Goal: Task Accomplishment & Management: Complete application form

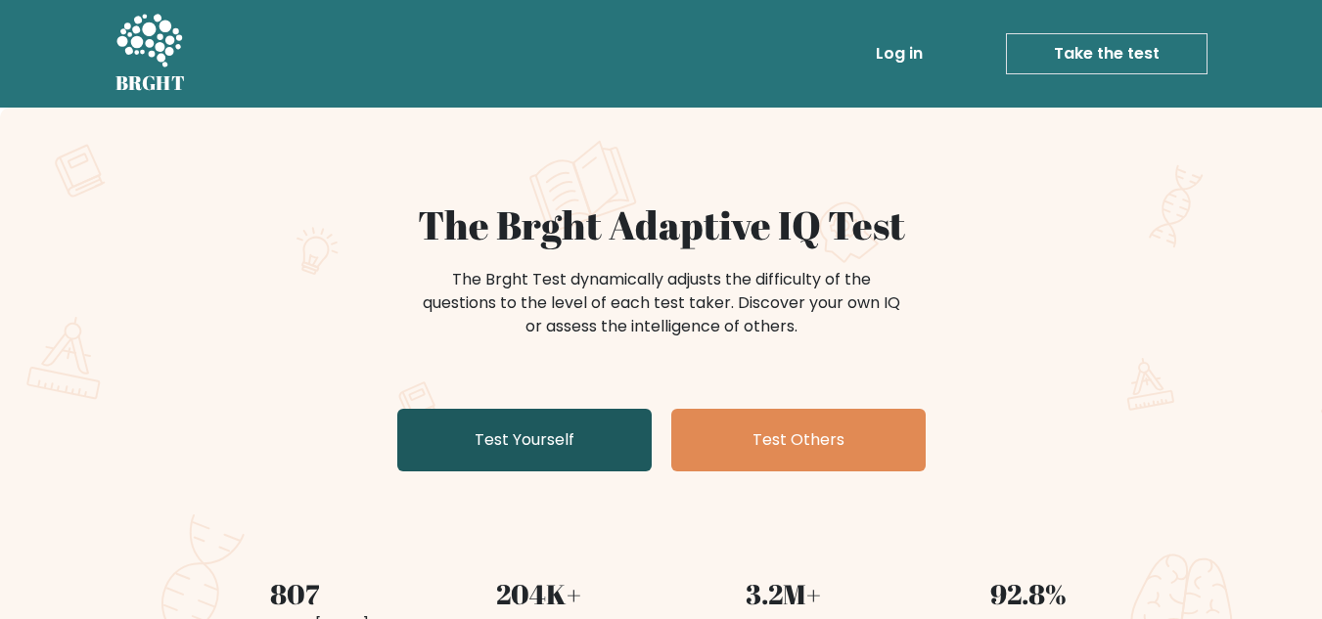
click at [496, 429] on link "Test Yourself" at bounding box center [524, 440] width 254 height 63
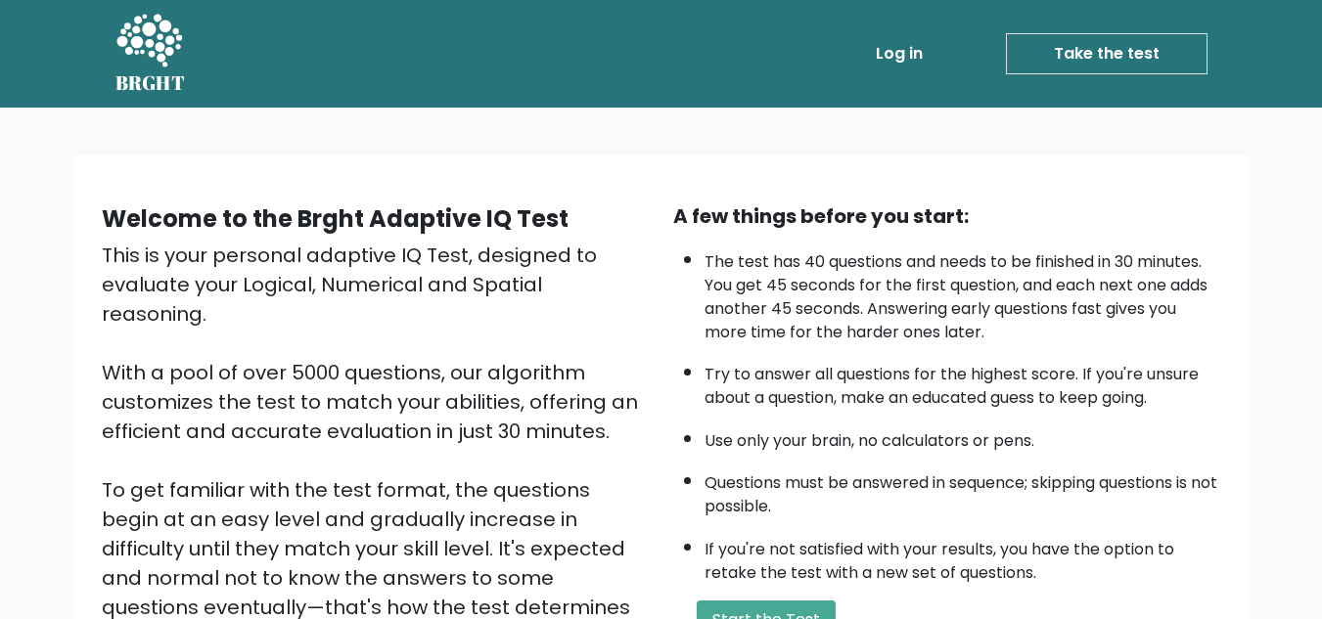
scroll to position [277, 0]
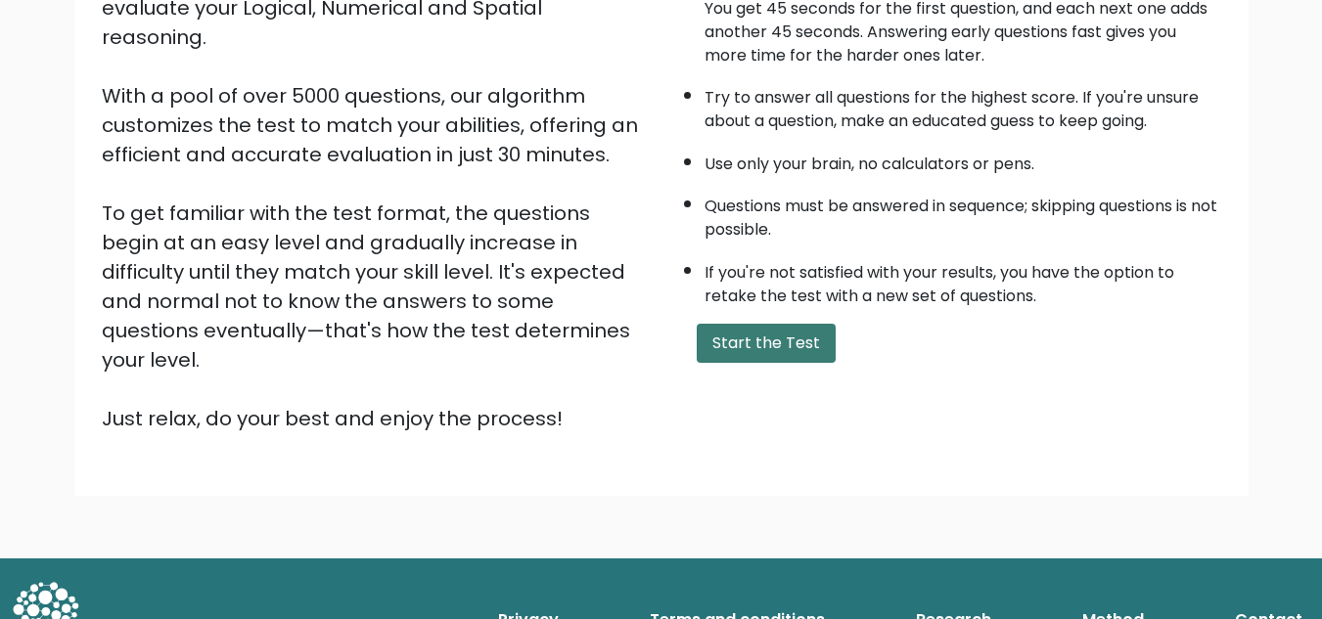
click at [769, 349] on button "Start the Test" at bounding box center [766, 343] width 139 height 39
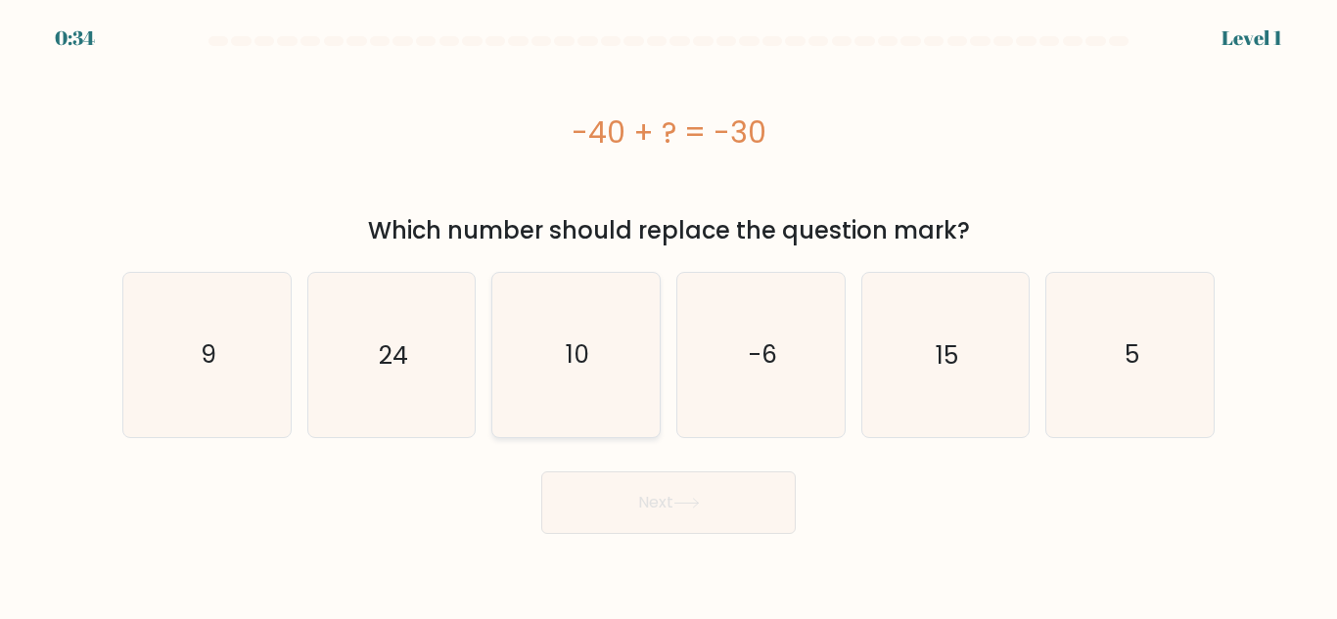
click at [593, 372] on icon "10" at bounding box center [575, 354] width 163 height 163
click at [668, 315] on input "c. 10" at bounding box center [668, 312] width 1 height 5
radio input "true"
click at [672, 516] on button "Next" at bounding box center [668, 503] width 254 height 63
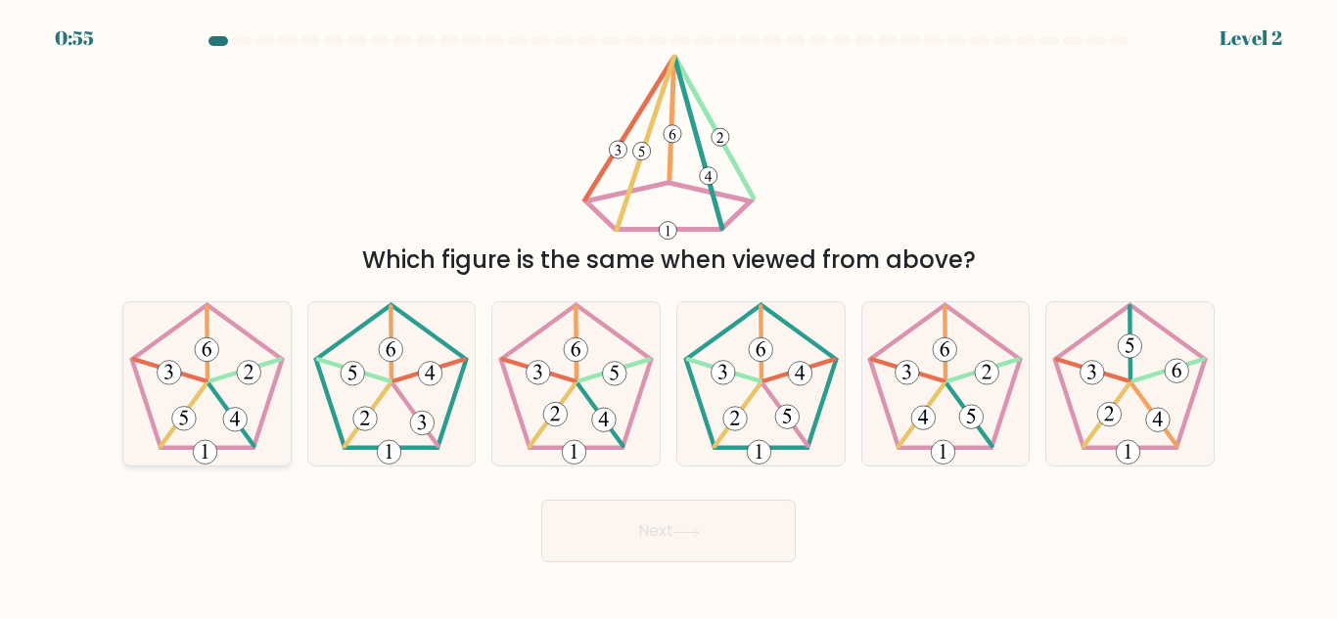
click at [206, 414] on icon at bounding box center [206, 383] width 163 height 163
click at [668, 315] on input "a." at bounding box center [668, 312] width 1 height 5
radio input "true"
click at [635, 521] on button "Next" at bounding box center [668, 531] width 254 height 63
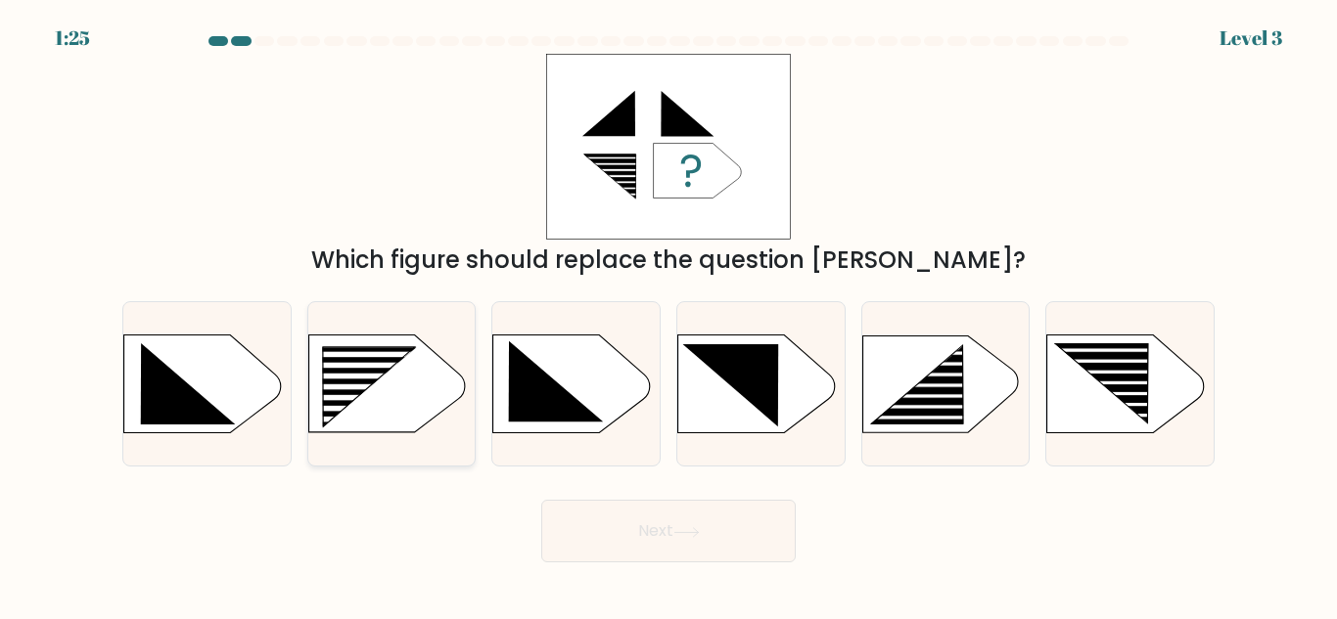
click at [402, 390] on rect at bounding box center [315, 348] width 435 height 331
click at [668, 315] on input "b." at bounding box center [668, 312] width 1 height 5
radio input "true"
click at [657, 523] on button "Next" at bounding box center [668, 531] width 254 height 63
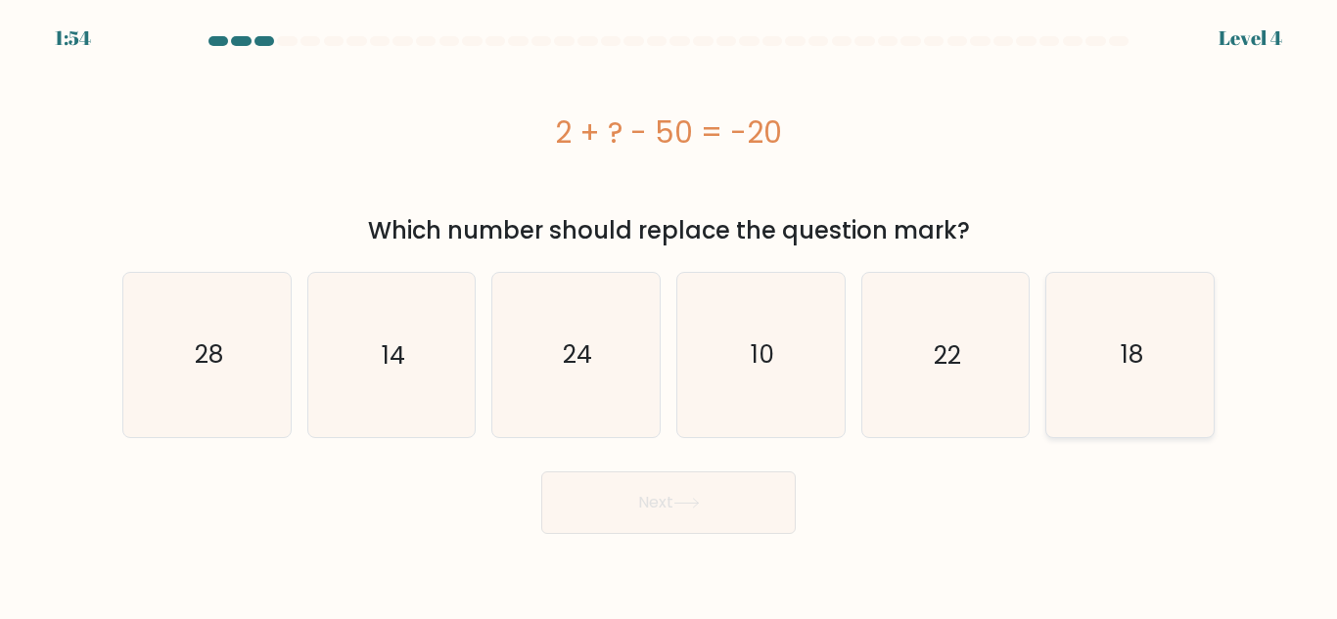
click at [1127, 400] on icon "18" at bounding box center [1129, 354] width 163 height 163
click at [669, 315] on input "f. 18" at bounding box center [668, 312] width 1 height 5
radio input "true"
click at [715, 507] on button "Next" at bounding box center [668, 503] width 254 height 63
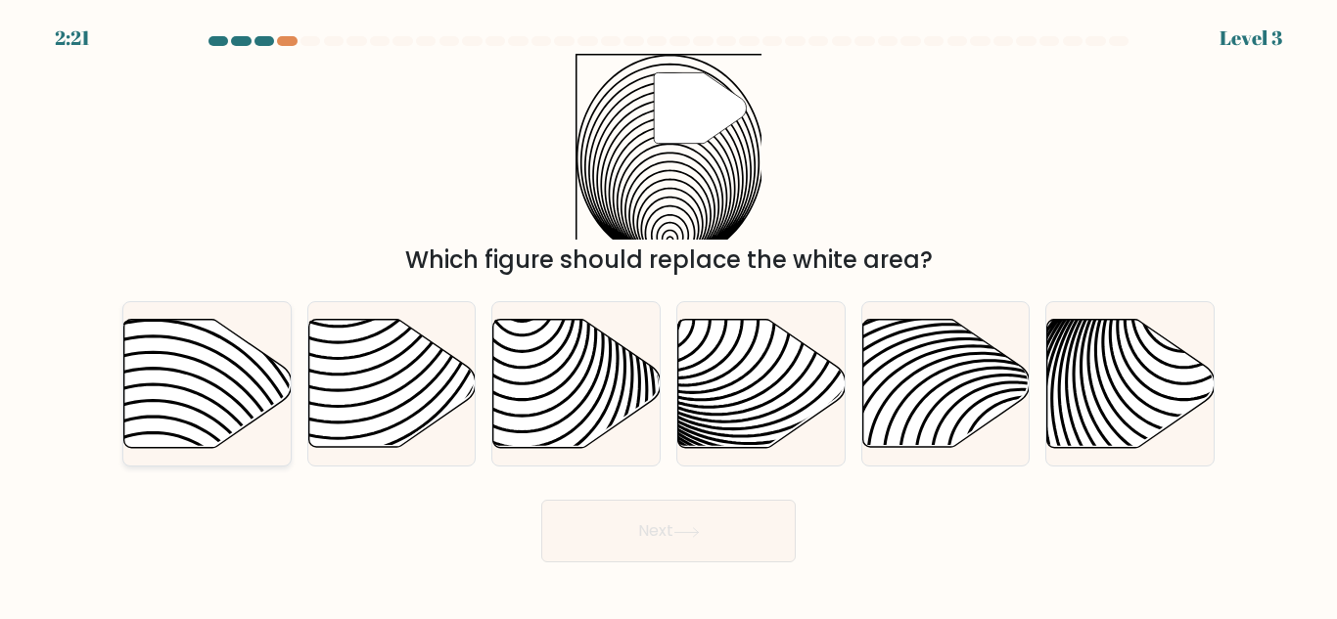
click at [206, 382] on icon at bounding box center [152, 456] width 337 height 337
click at [668, 315] on input "a." at bounding box center [668, 312] width 1 height 5
radio input "true"
click at [711, 533] on button "Next" at bounding box center [668, 531] width 254 height 63
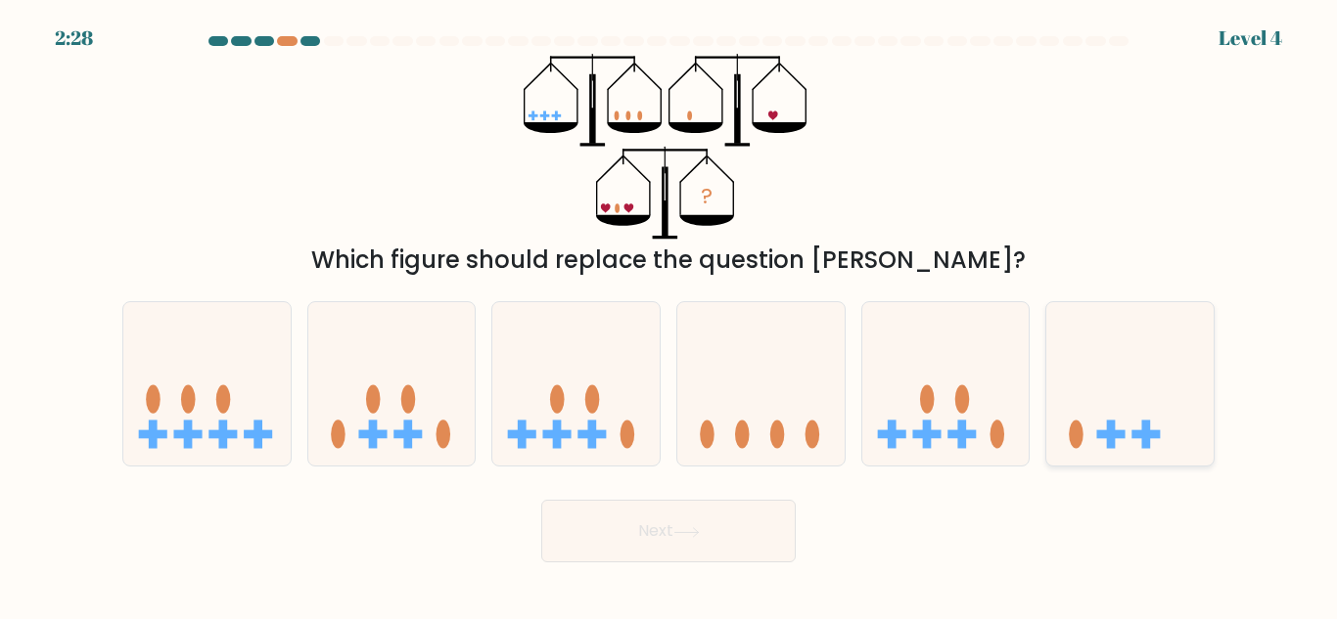
click at [1104, 435] on rect at bounding box center [1111, 435] width 28 height 9
click at [669, 315] on input "f." at bounding box center [668, 312] width 1 height 5
radio input "true"
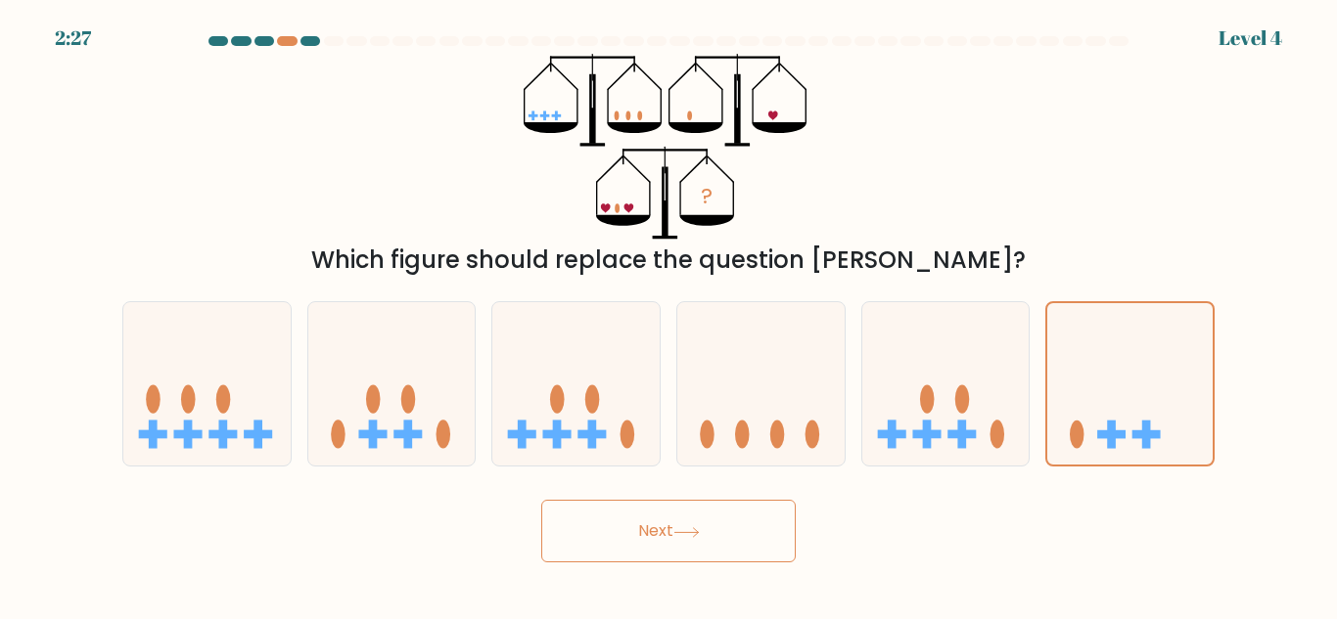
click at [698, 533] on icon at bounding box center [685, 531] width 23 height 9
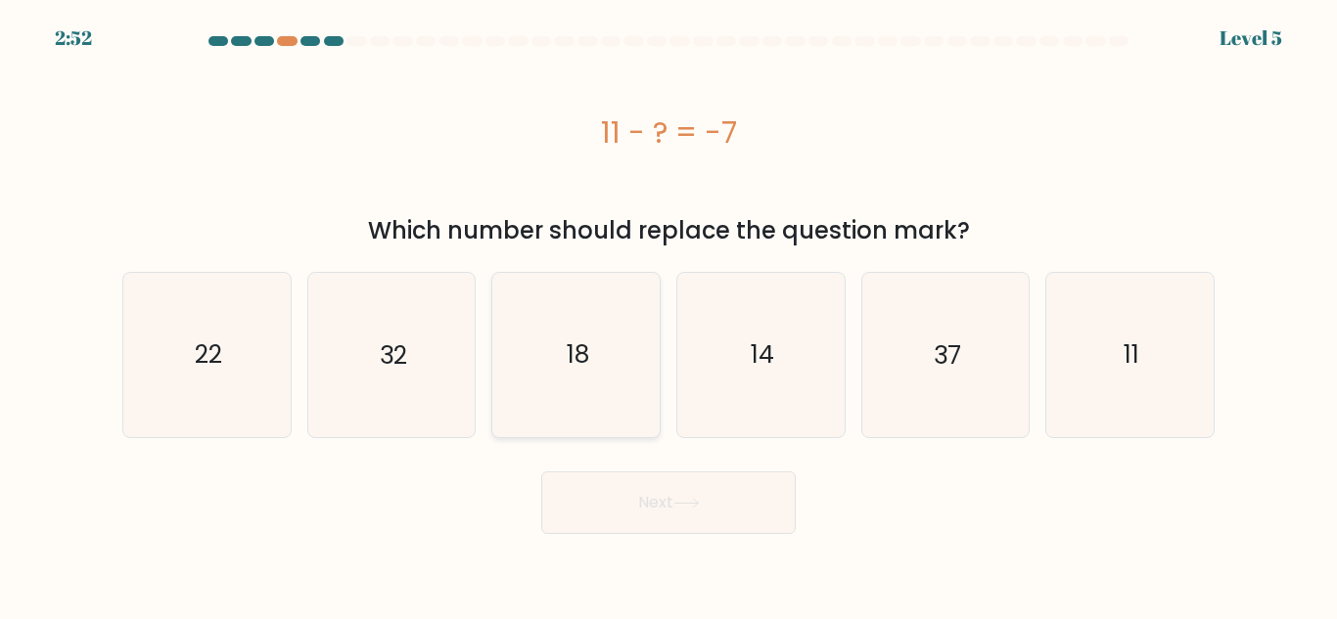
click at [572, 355] on text "18" at bounding box center [578, 355] width 23 height 34
click at [668, 315] on input "c. 18" at bounding box center [668, 312] width 1 height 5
radio input "true"
click at [682, 496] on button "Next" at bounding box center [668, 503] width 254 height 63
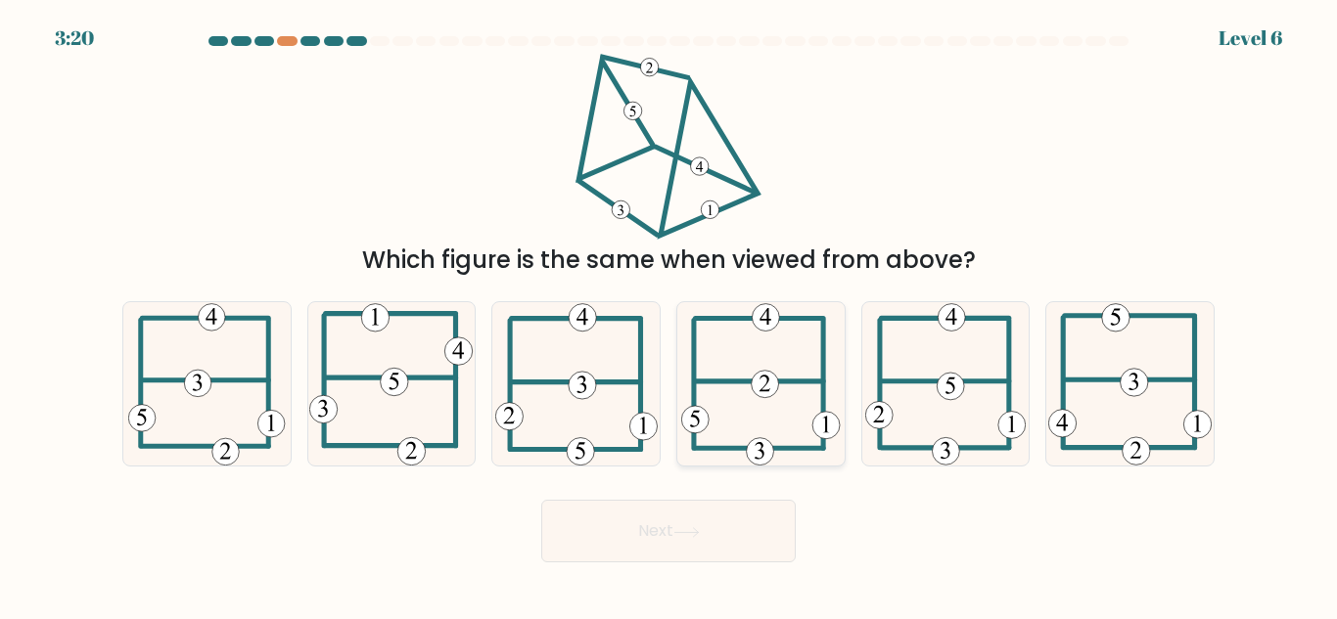
click at [756, 387] on 232 at bounding box center [765, 384] width 27 height 27
click at [669, 315] on input "d." at bounding box center [668, 312] width 1 height 5
radio input "true"
click at [752, 548] on button "Next" at bounding box center [668, 531] width 254 height 63
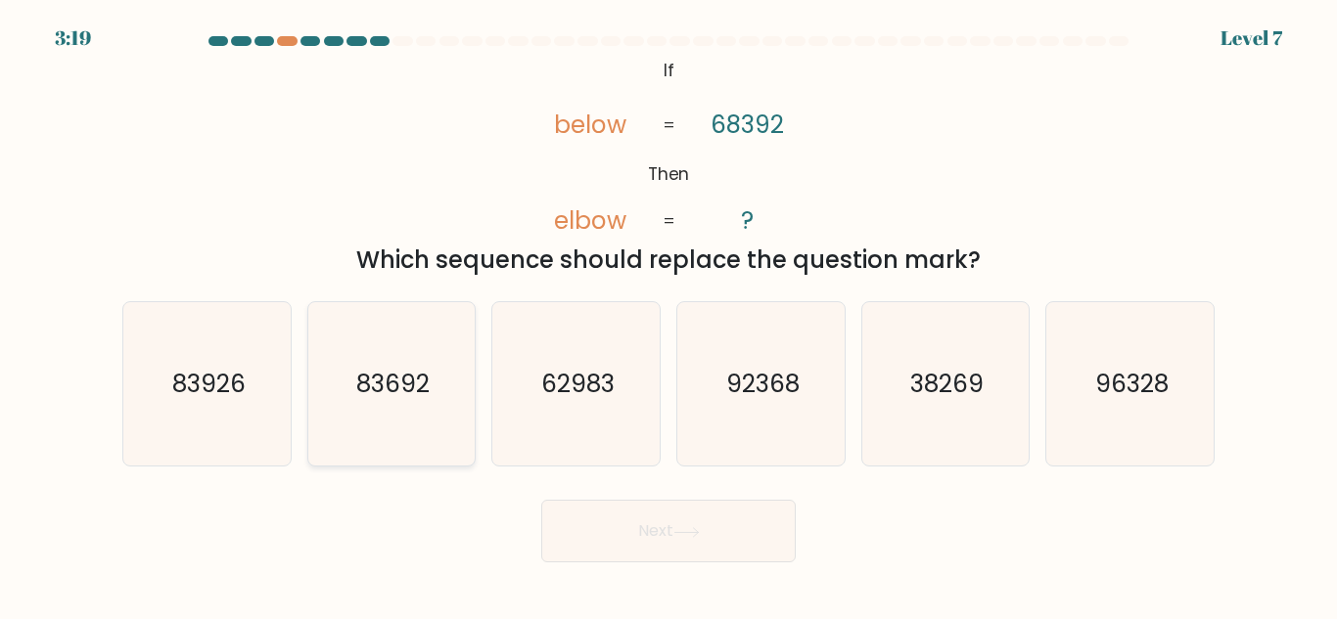
click at [340, 368] on icon "83692" at bounding box center [390, 383] width 163 height 163
click at [668, 315] on input "b. 83692" at bounding box center [668, 312] width 1 height 5
radio input "true"
click at [700, 527] on icon at bounding box center [686, 532] width 26 height 11
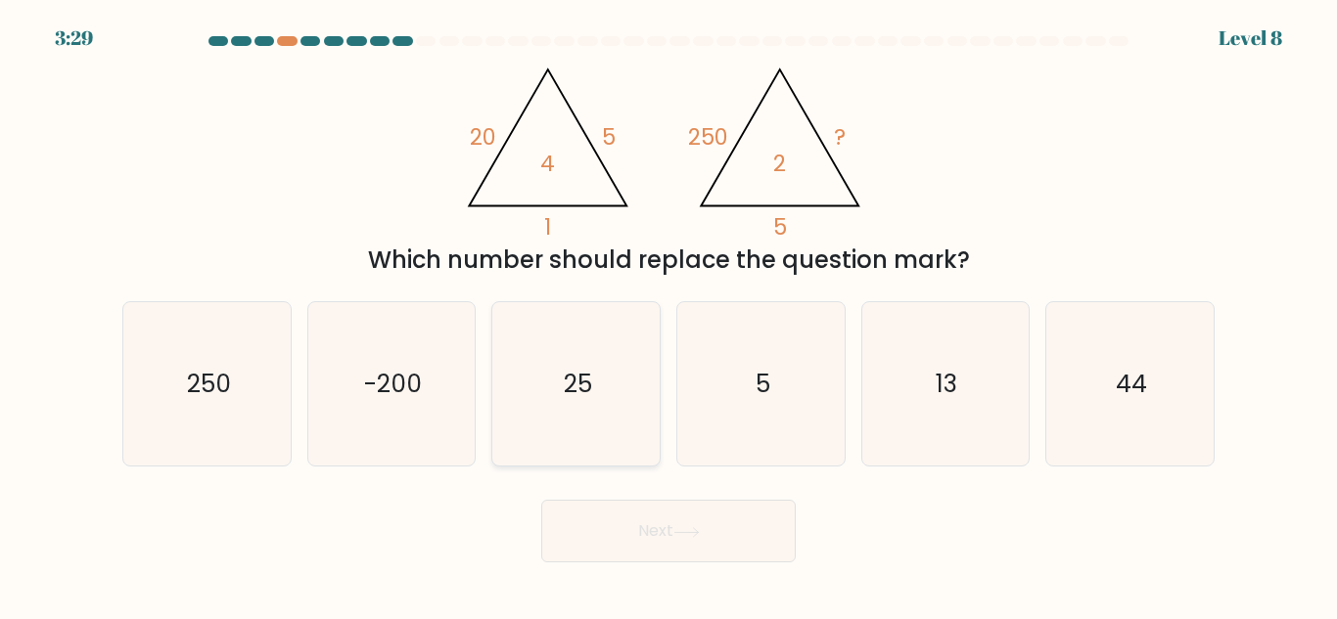
click at [644, 377] on icon "25" at bounding box center [575, 383] width 163 height 163
click at [668, 315] on input "c. 25" at bounding box center [668, 312] width 1 height 5
radio input "true"
click at [635, 530] on button "Next" at bounding box center [668, 531] width 254 height 63
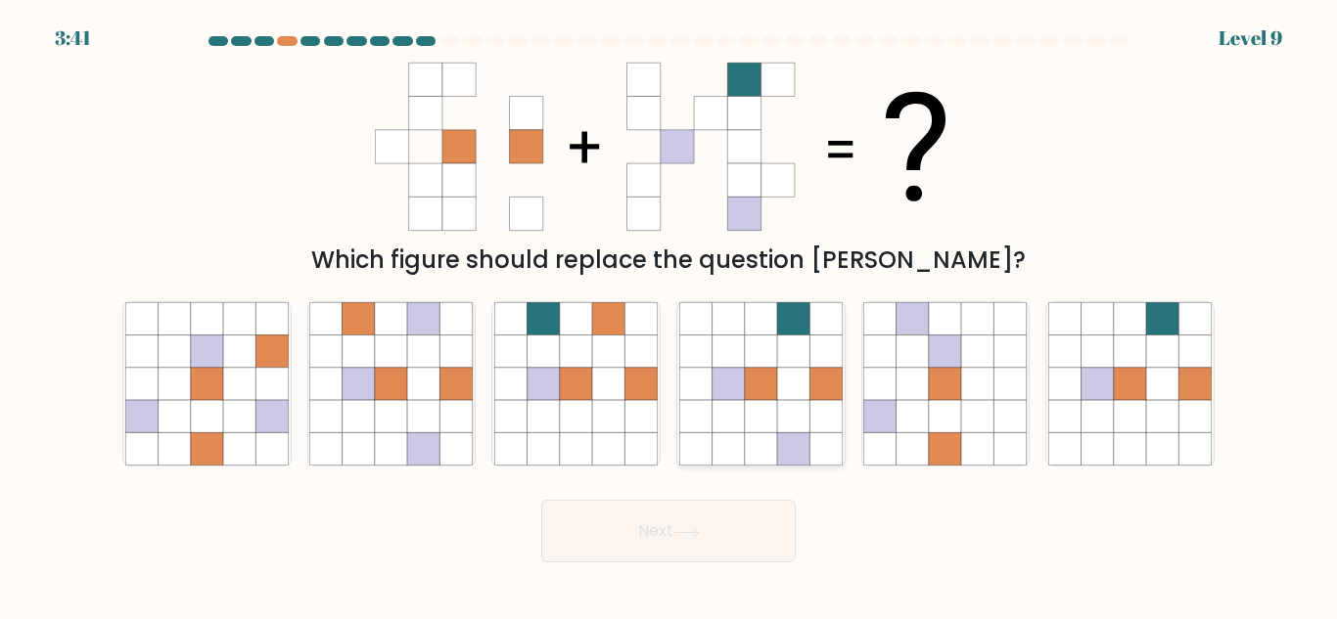
click at [779, 412] on icon at bounding box center [793, 416] width 32 height 32
click at [669, 315] on input "d." at bounding box center [668, 312] width 1 height 5
radio input "true"
click at [739, 539] on button "Next" at bounding box center [668, 531] width 254 height 63
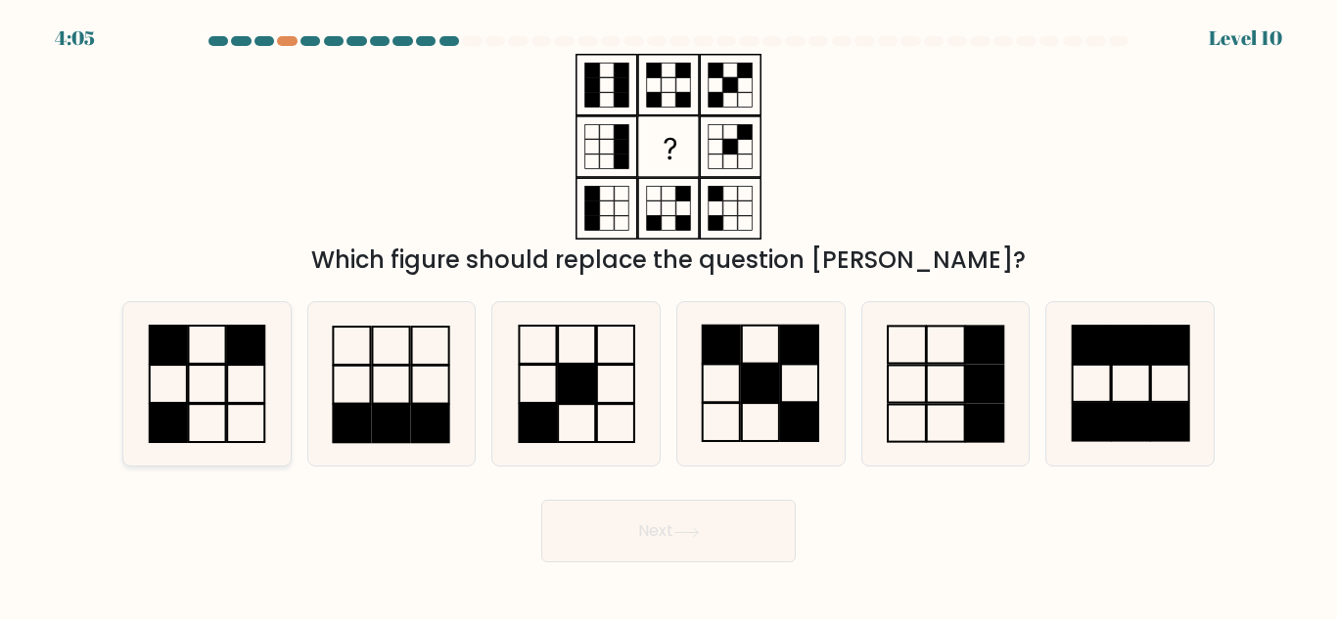
click at [162, 370] on icon at bounding box center [206, 383] width 163 height 163
click at [668, 315] on input "a." at bounding box center [668, 312] width 1 height 5
radio input "true"
click at [714, 522] on button "Next" at bounding box center [668, 531] width 254 height 63
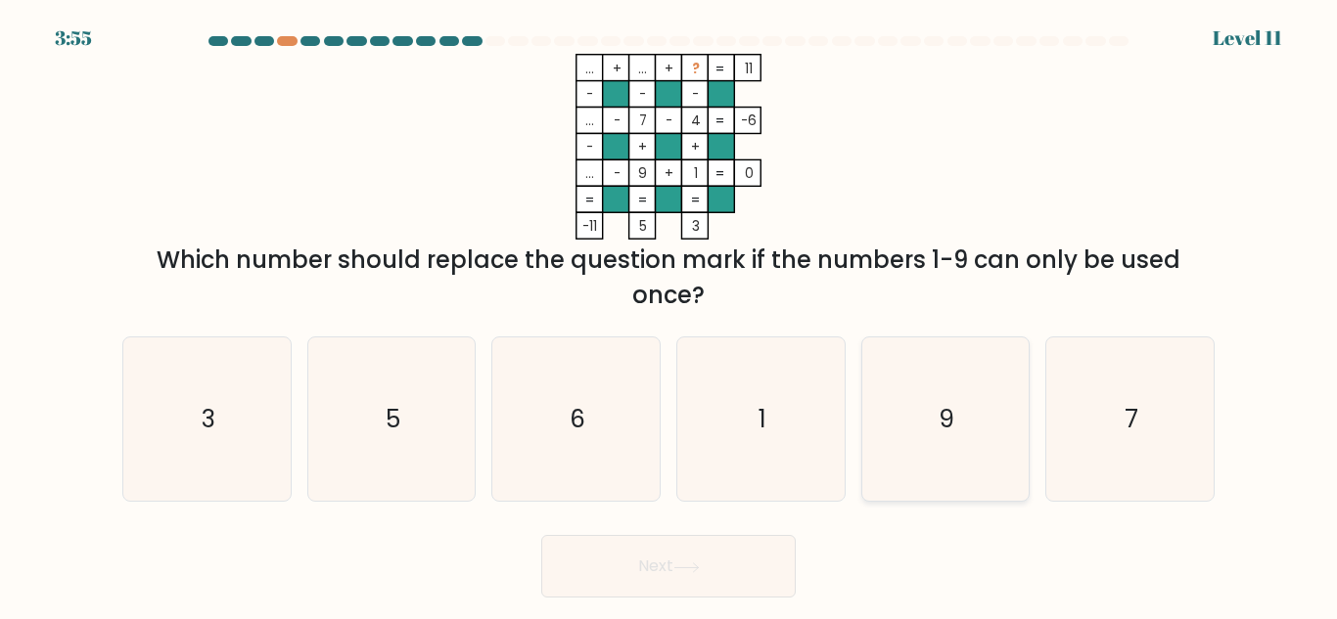
click at [965, 435] on icon "9" at bounding box center [944, 419] width 163 height 163
click at [669, 315] on input "e. 9" at bounding box center [668, 312] width 1 height 5
radio input "true"
click at [683, 577] on button "Next" at bounding box center [668, 566] width 254 height 63
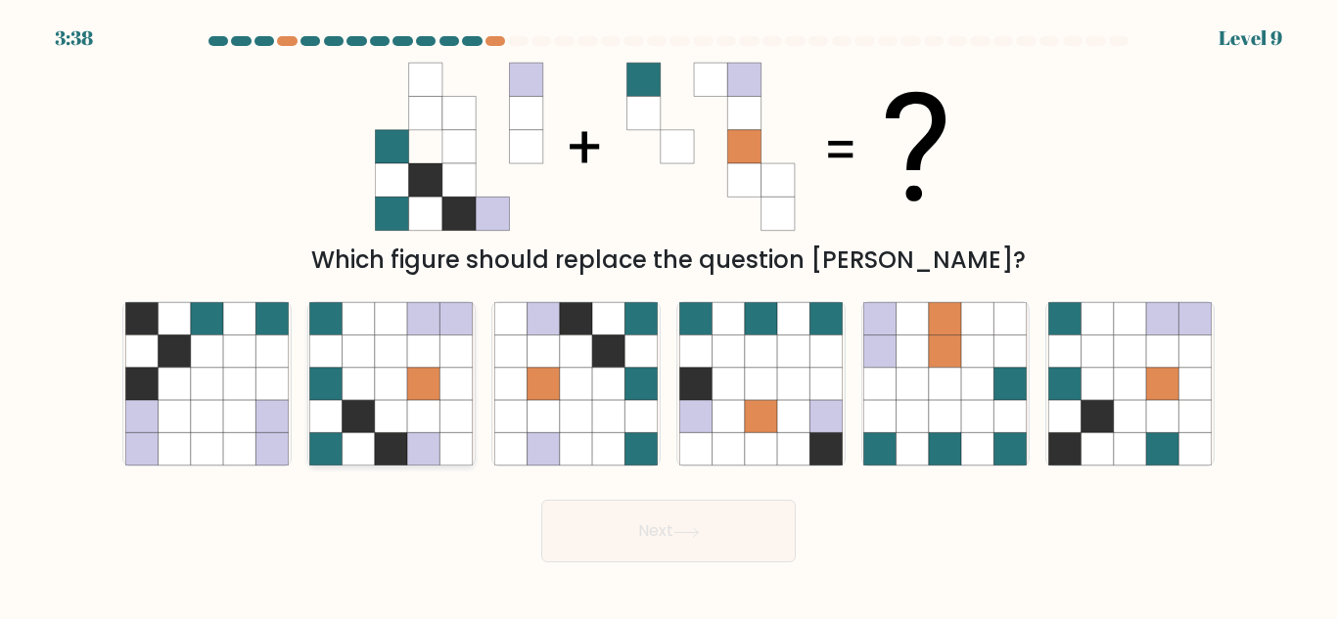
click at [374, 395] on icon at bounding box center [359, 384] width 32 height 32
click at [668, 315] on input "b." at bounding box center [668, 312] width 1 height 5
radio input "true"
click at [685, 541] on button "Next" at bounding box center [668, 531] width 254 height 63
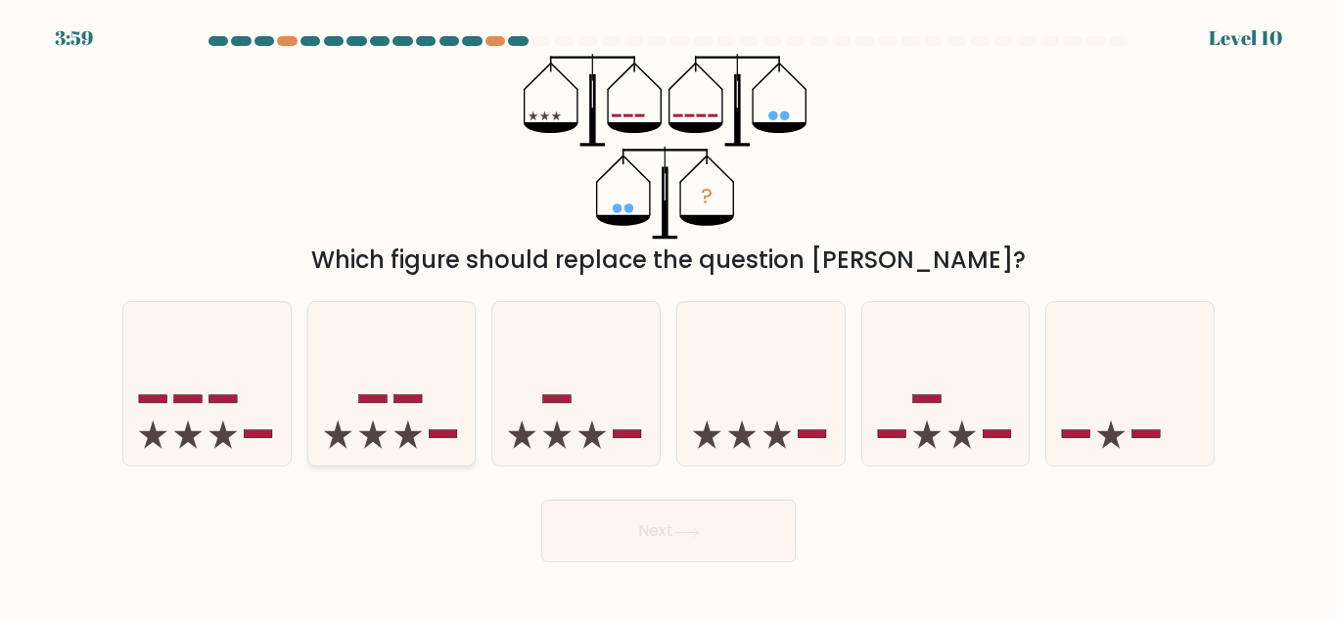
click at [428, 394] on icon at bounding box center [391, 384] width 167 height 138
click at [668, 315] on input "b." at bounding box center [668, 312] width 1 height 5
radio input "true"
click at [630, 552] on button "Next" at bounding box center [668, 531] width 254 height 63
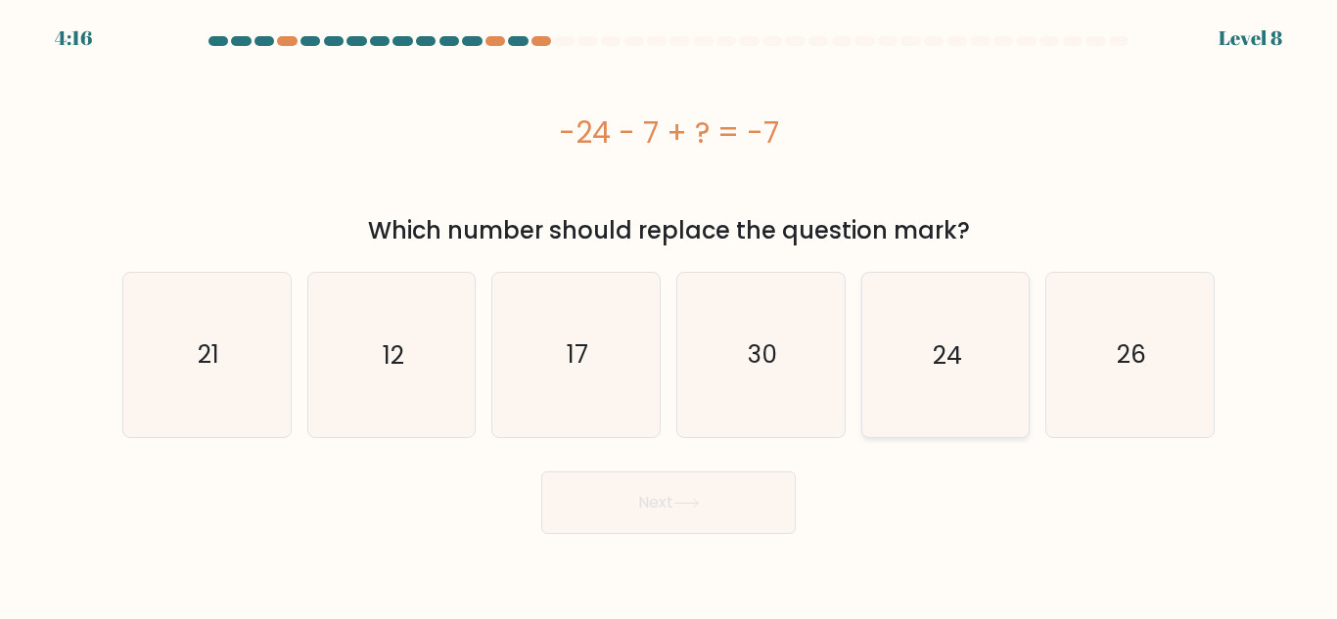
click at [920, 369] on icon "24" at bounding box center [944, 354] width 163 height 163
click at [669, 315] on input "e. 24" at bounding box center [668, 312] width 1 height 5
radio input "true"
click at [744, 523] on button "Next" at bounding box center [668, 503] width 254 height 63
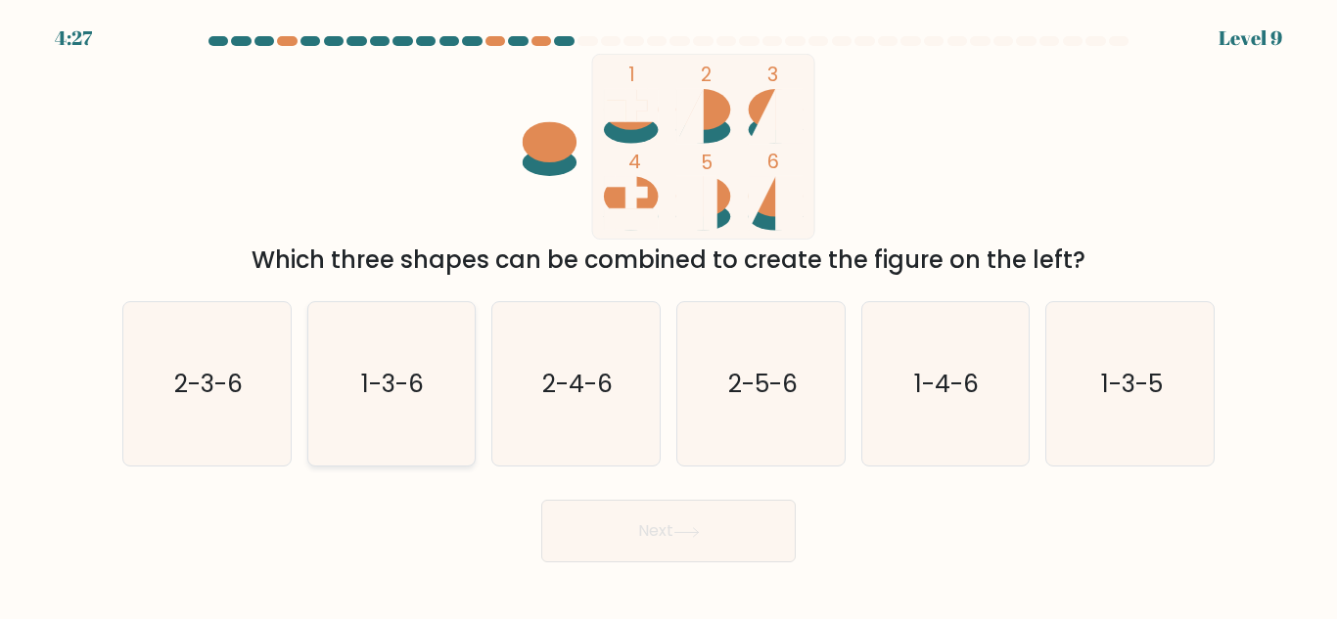
drag, startPoint x: 186, startPoint y: 356, endPoint x: 320, endPoint y: 428, distance: 151.9
click at [185, 356] on icon "2-3-6" at bounding box center [206, 383] width 163 height 163
click at [668, 315] on input "a. 2-3-6" at bounding box center [668, 312] width 1 height 5
radio input "true"
click at [698, 535] on icon at bounding box center [685, 531] width 23 height 9
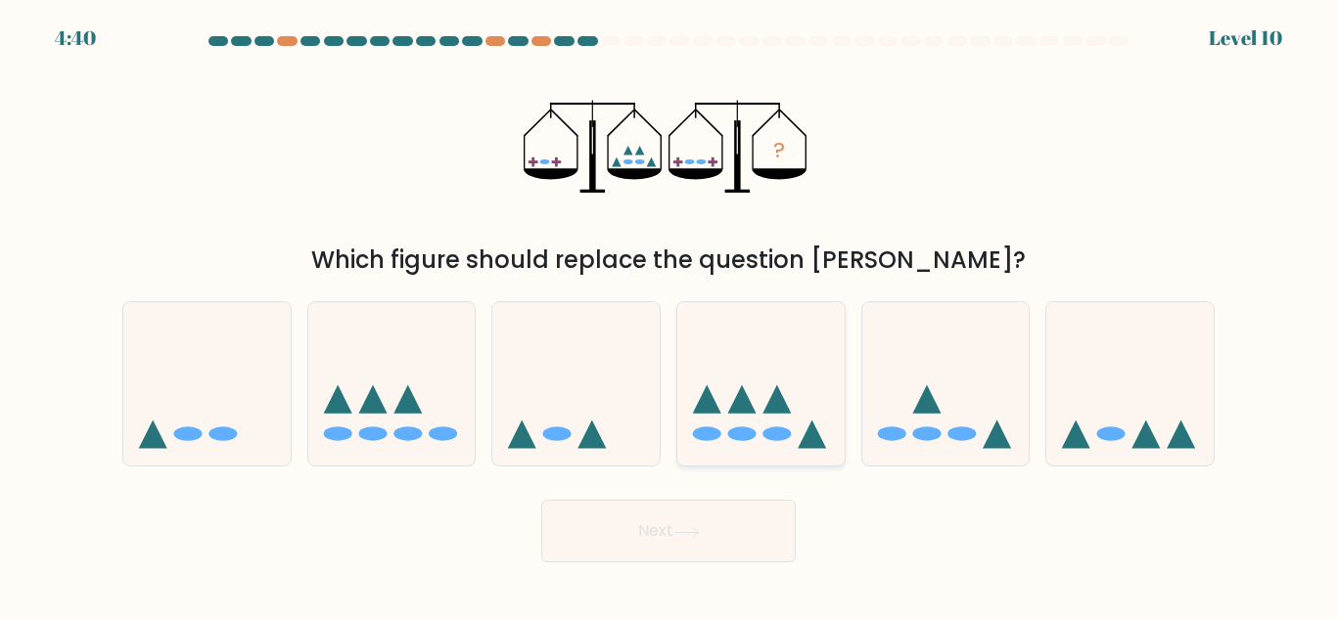
click at [720, 417] on icon at bounding box center [760, 384] width 167 height 138
click at [669, 315] on input "d." at bounding box center [668, 312] width 1 height 5
radio input "true"
click at [685, 527] on icon at bounding box center [686, 532] width 26 height 11
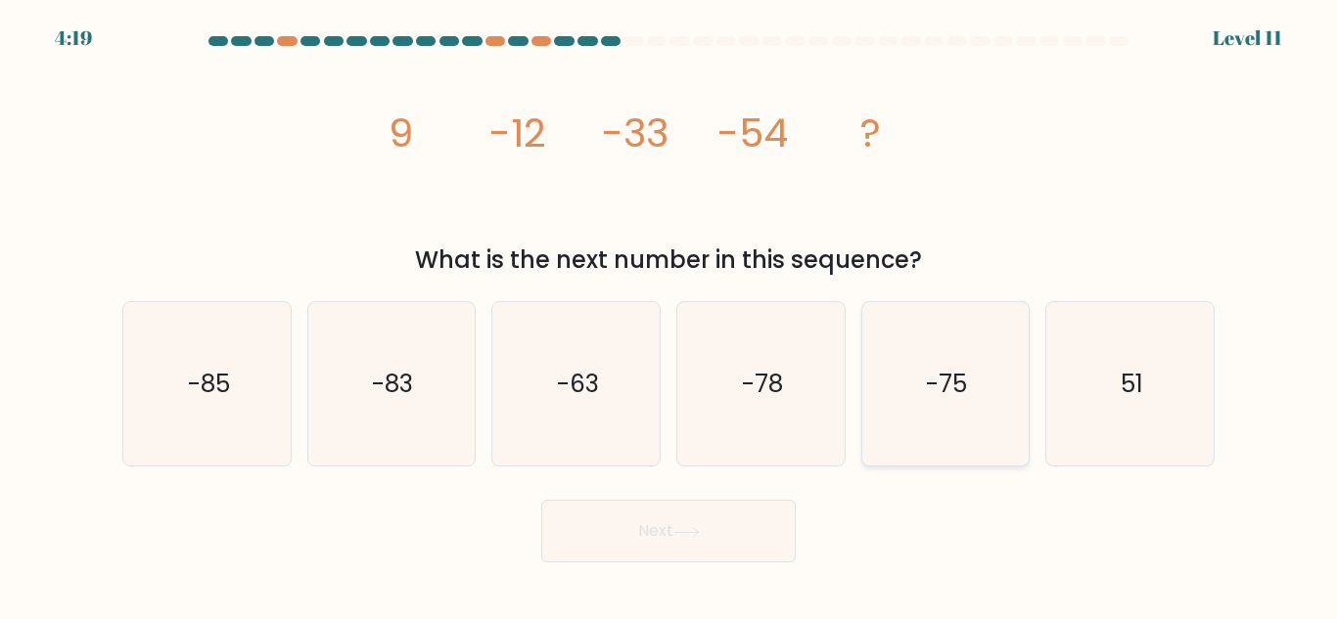
click at [995, 380] on icon "-75" at bounding box center [944, 383] width 163 height 163
click at [669, 315] on input "e. -75" at bounding box center [668, 312] width 1 height 5
radio input "true"
click at [751, 534] on button "Next" at bounding box center [668, 531] width 254 height 63
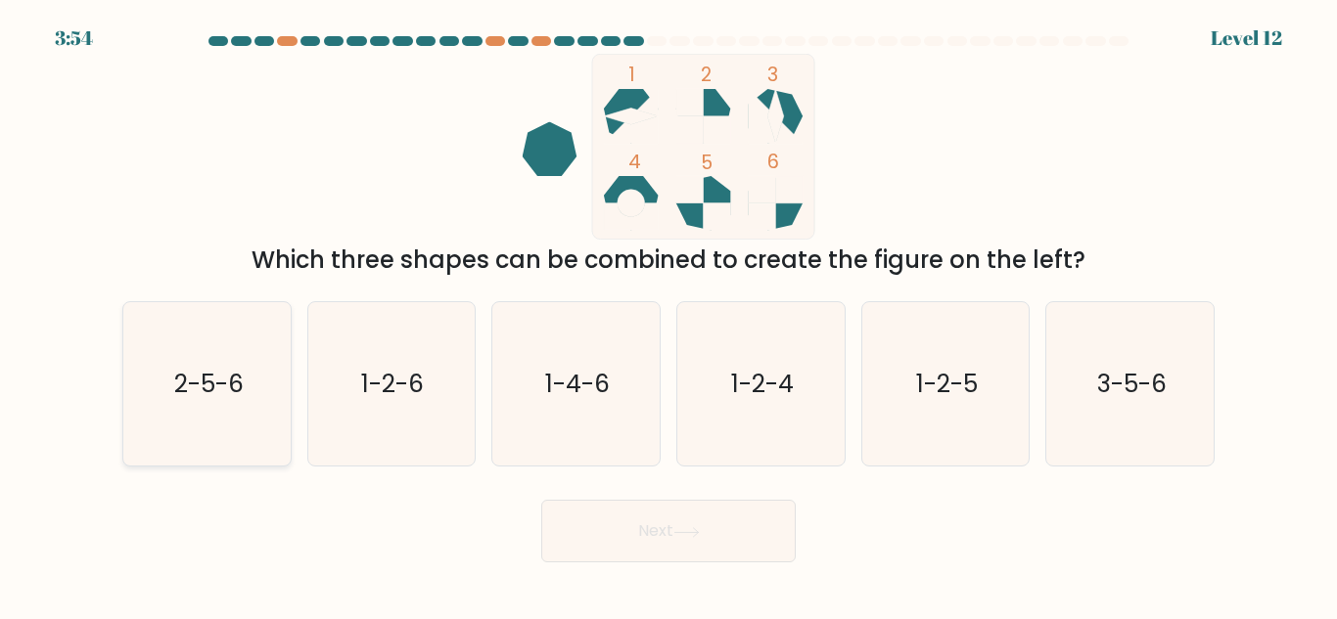
click at [214, 385] on text "2-5-6" at bounding box center [207, 384] width 69 height 34
click at [668, 315] on input "a. 2-5-6" at bounding box center [668, 312] width 1 height 5
radio input "true"
click at [570, 534] on button "Next" at bounding box center [668, 531] width 254 height 63
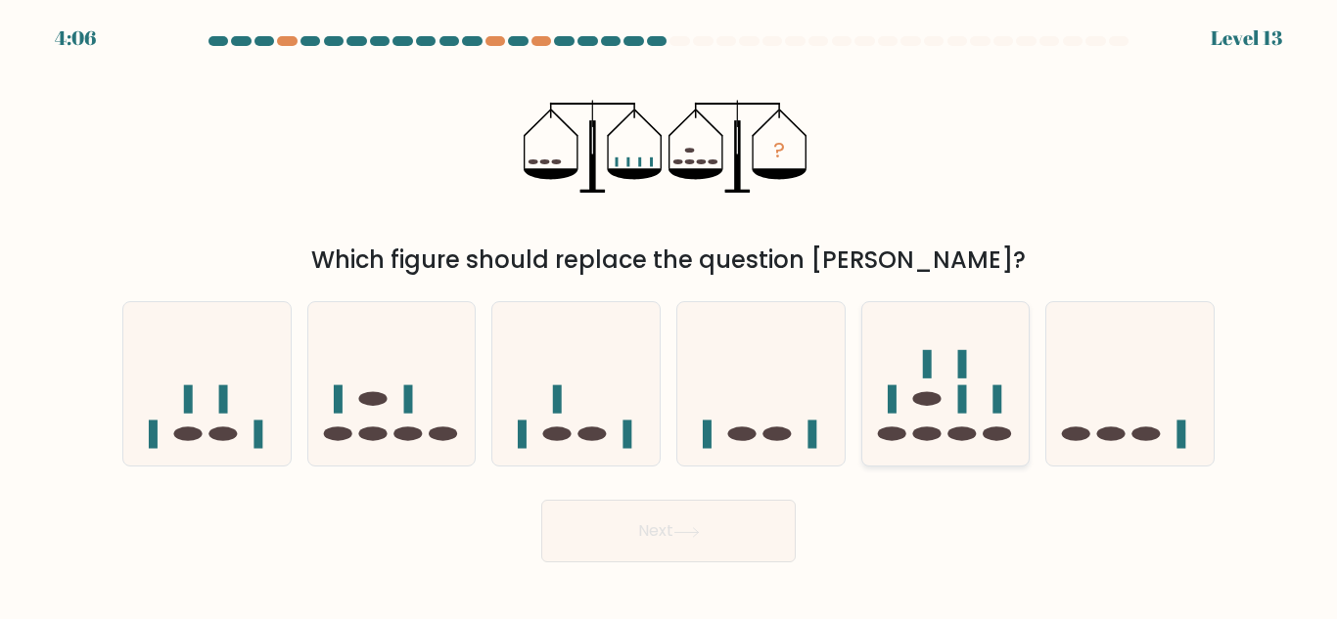
click at [989, 398] on icon at bounding box center [945, 384] width 167 height 138
click at [669, 315] on input "e." at bounding box center [668, 312] width 1 height 5
radio input "true"
click at [699, 530] on icon at bounding box center [686, 532] width 26 height 11
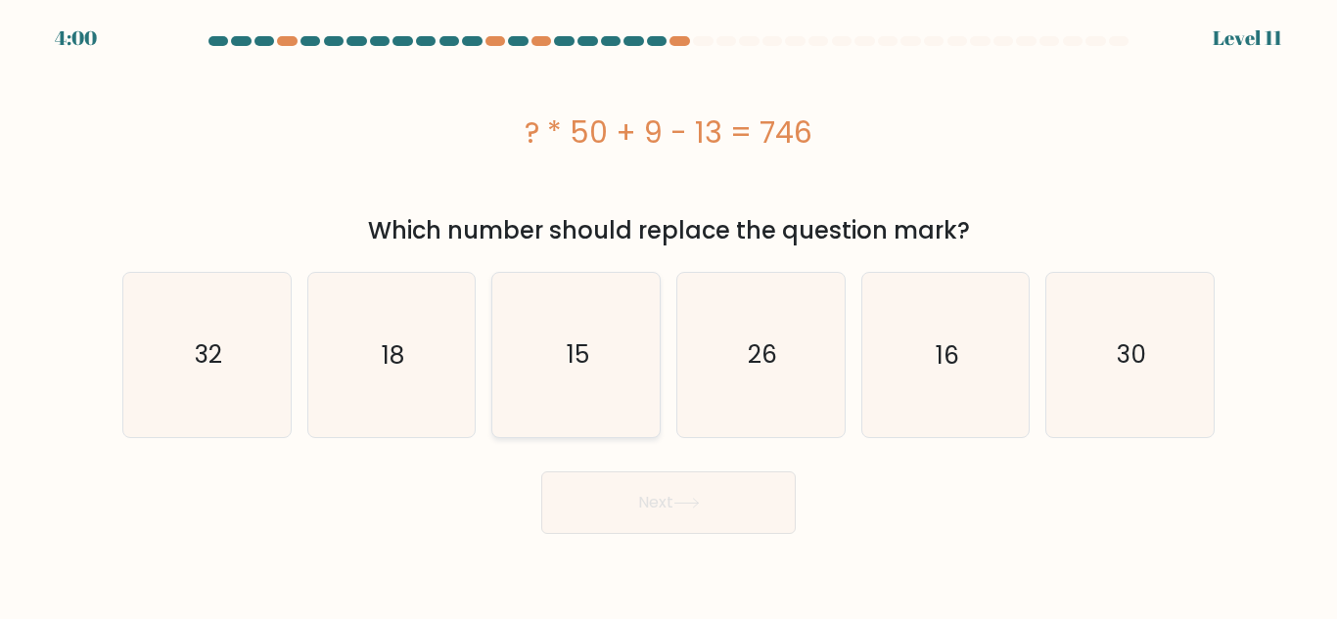
click at [594, 342] on icon "15" at bounding box center [575, 354] width 163 height 163
click at [668, 315] on input "c. 15" at bounding box center [668, 312] width 1 height 5
radio input "true"
click at [578, 486] on button "Next" at bounding box center [668, 503] width 254 height 63
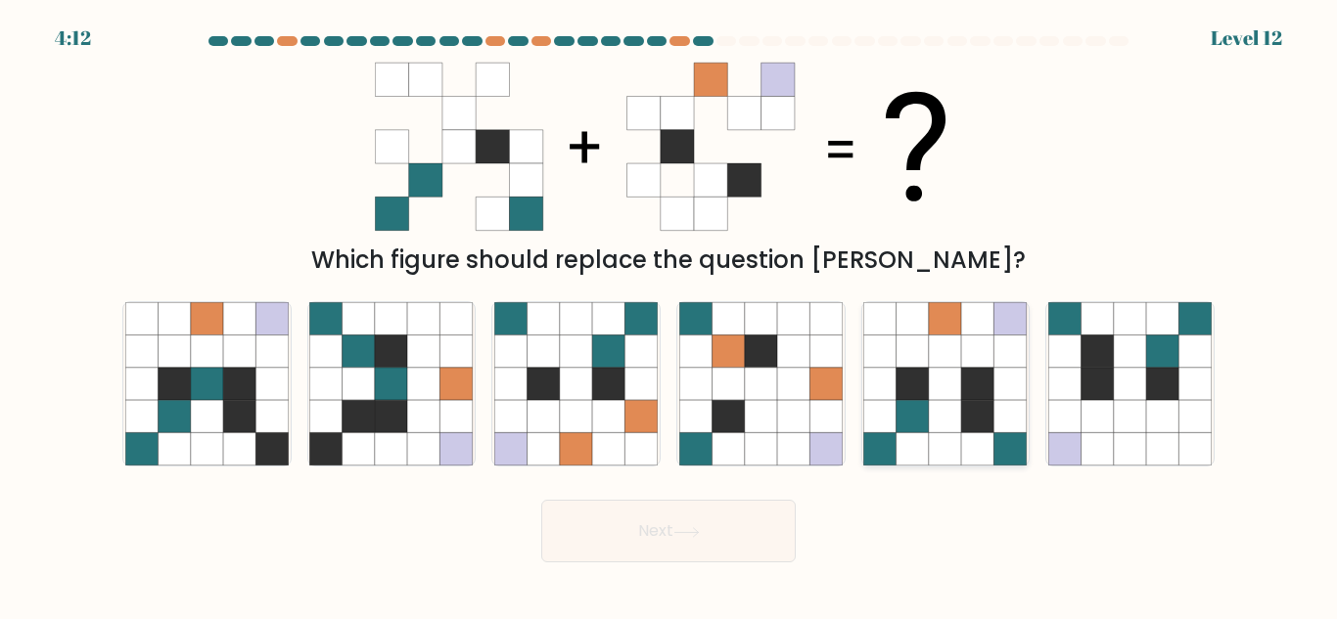
click at [983, 395] on icon at bounding box center [978, 384] width 32 height 32
click at [669, 315] on input "e." at bounding box center [668, 312] width 1 height 5
radio input "true"
click at [673, 539] on button "Next" at bounding box center [668, 531] width 254 height 63
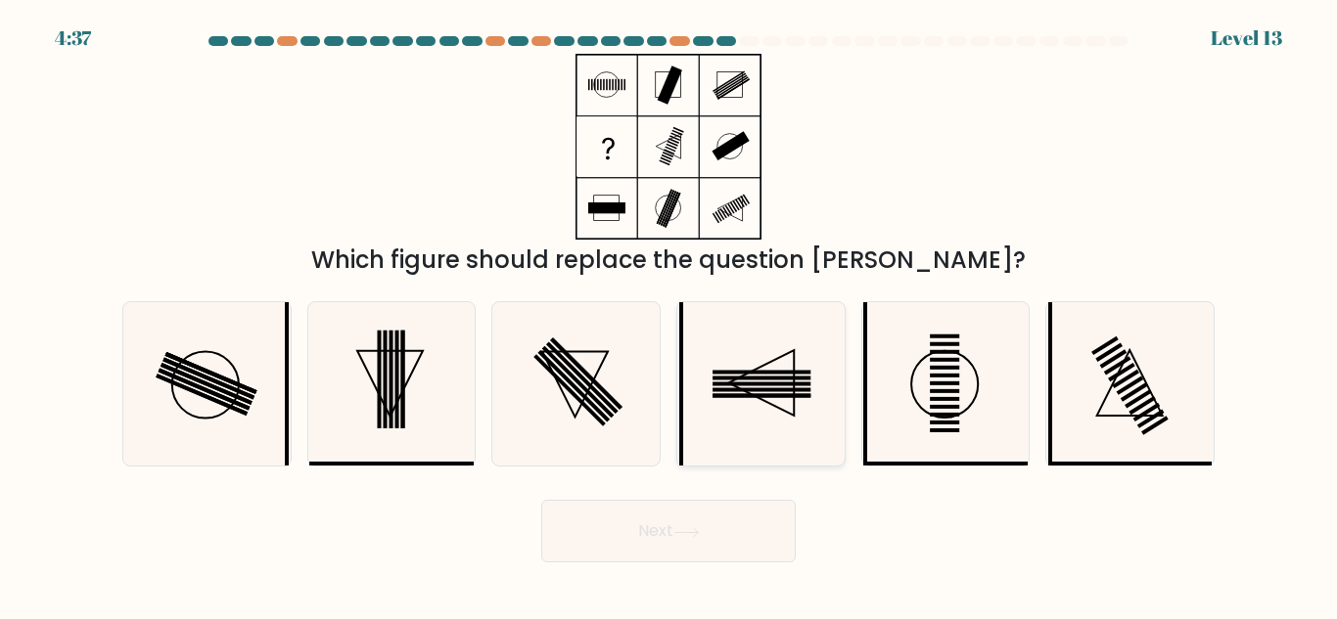
click at [773, 373] on rect at bounding box center [761, 373] width 98 height 4
click at [669, 315] on input "d." at bounding box center [668, 312] width 1 height 5
radio input "true"
click at [676, 524] on button "Next" at bounding box center [668, 531] width 254 height 63
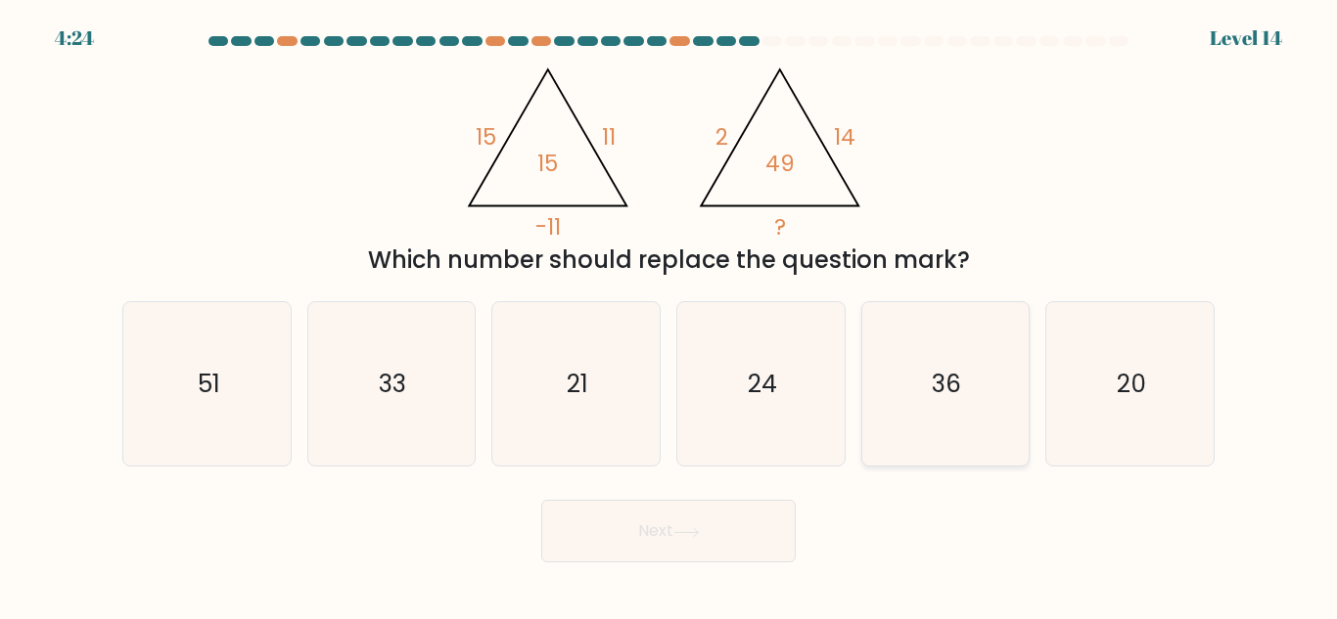
click at [895, 409] on icon "36" at bounding box center [944, 383] width 163 height 163
click at [669, 315] on input "e. 36" at bounding box center [668, 312] width 1 height 5
radio input "true"
click at [734, 536] on button "Next" at bounding box center [668, 531] width 254 height 63
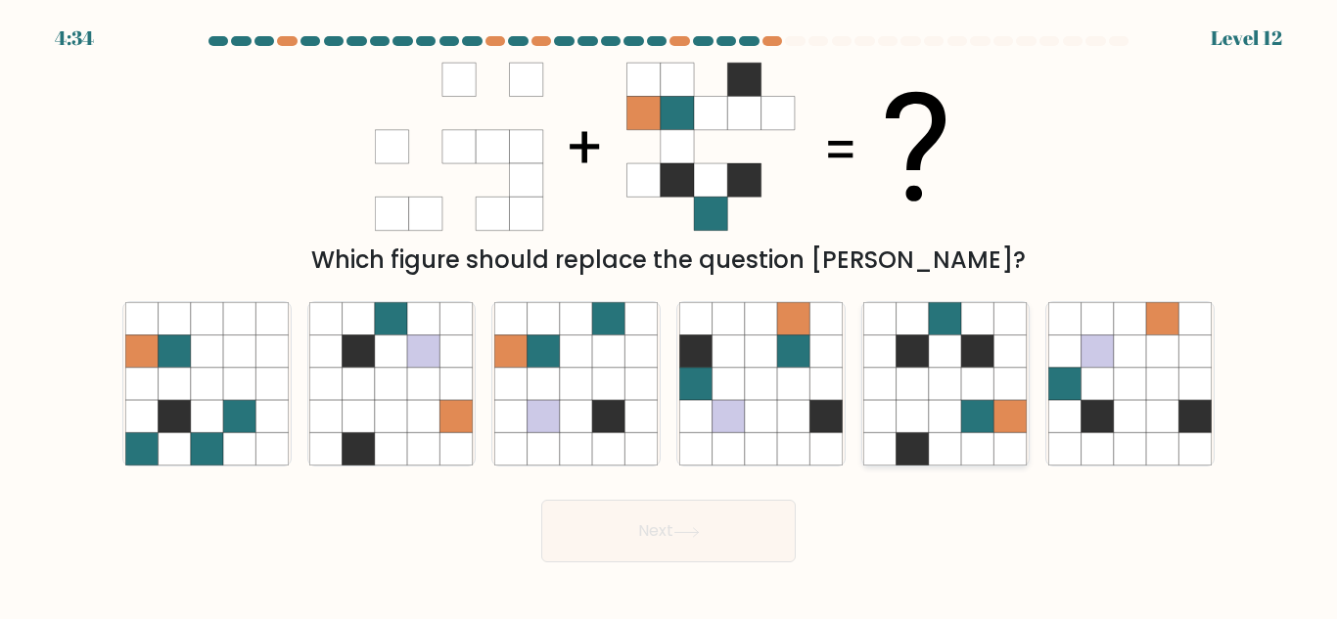
click at [923, 328] on icon at bounding box center [912, 318] width 32 height 32
click at [669, 315] on input "e." at bounding box center [668, 312] width 1 height 5
radio input "true"
click at [680, 545] on button "Next" at bounding box center [668, 531] width 254 height 63
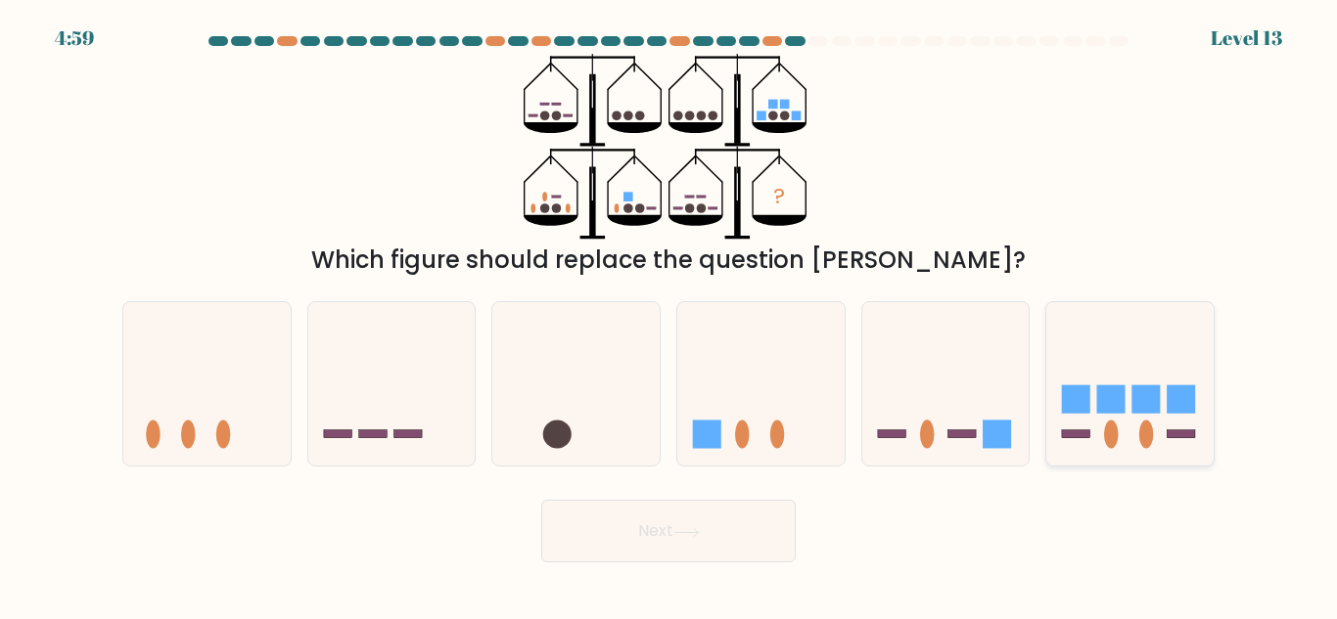
click at [1145, 378] on icon at bounding box center [1129, 384] width 167 height 138
click at [669, 315] on input "f." at bounding box center [668, 312] width 1 height 5
radio input "true"
click at [688, 528] on icon at bounding box center [686, 532] width 26 height 11
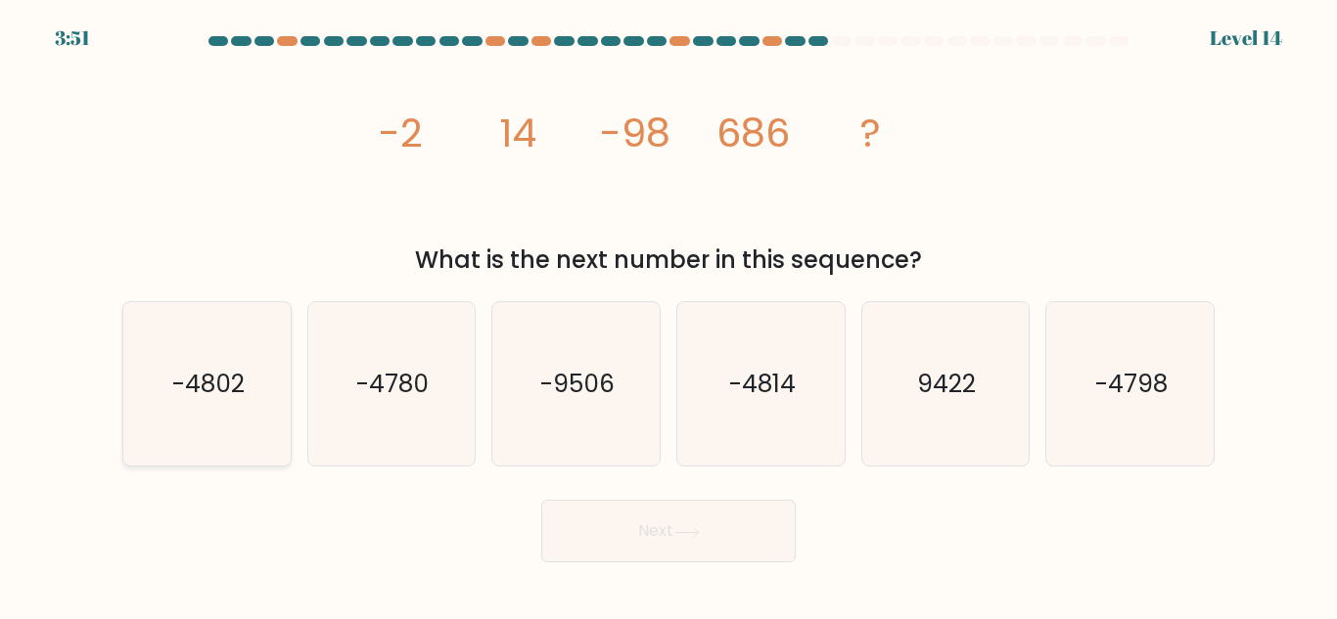
click at [226, 400] on text "-4802" at bounding box center [208, 384] width 72 height 34
click at [668, 315] on input "a. -4802" at bounding box center [668, 312] width 1 height 5
radio input "true"
click at [692, 540] on button "Next" at bounding box center [668, 531] width 254 height 63
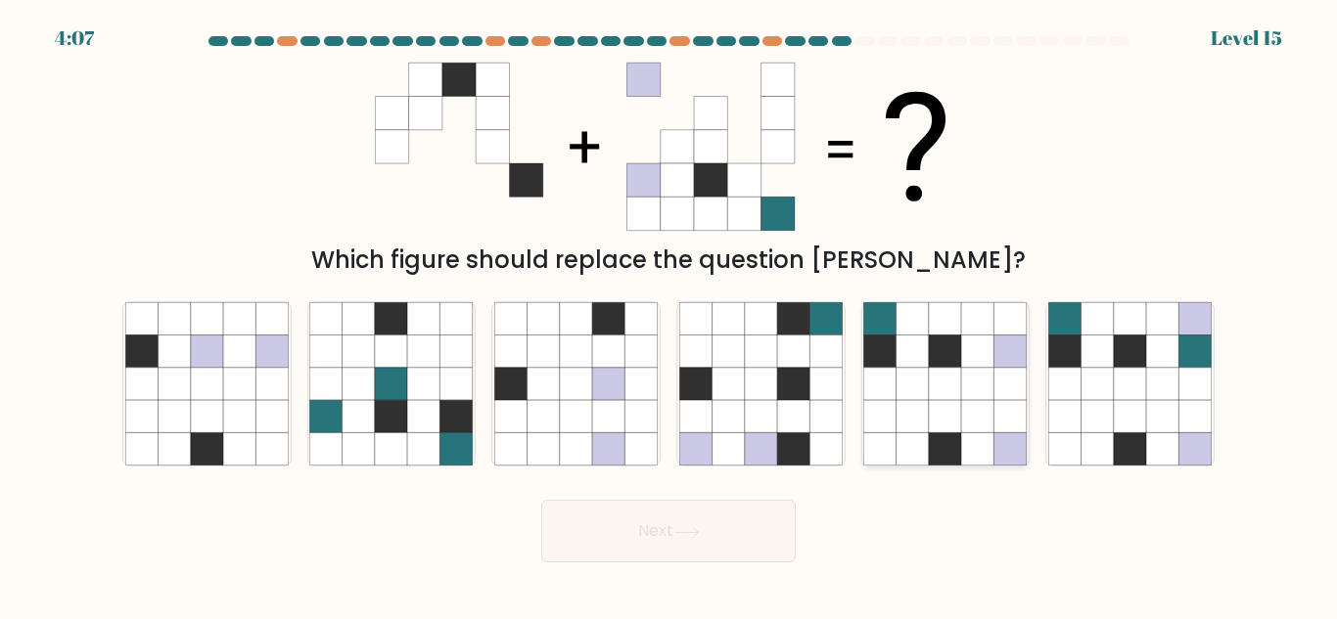
click at [932, 370] on icon at bounding box center [945, 384] width 32 height 32
click at [669, 315] on input "e." at bounding box center [668, 312] width 1 height 5
radio input "true"
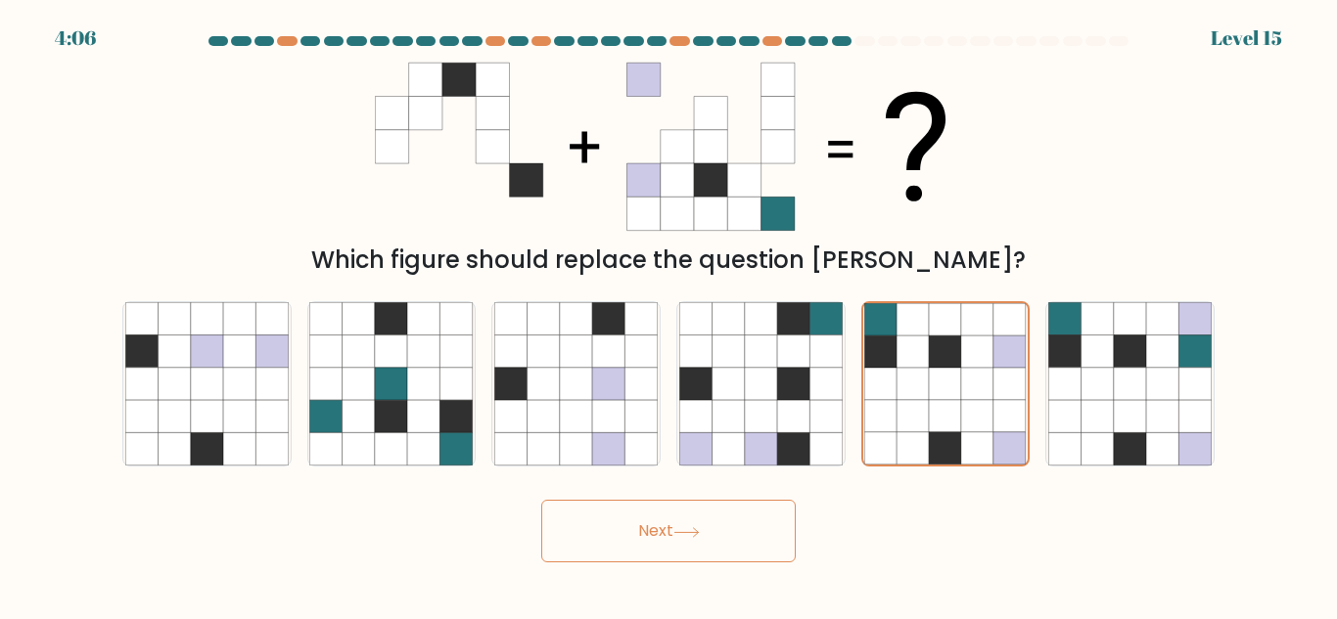
click at [709, 525] on button "Next" at bounding box center [668, 531] width 254 height 63
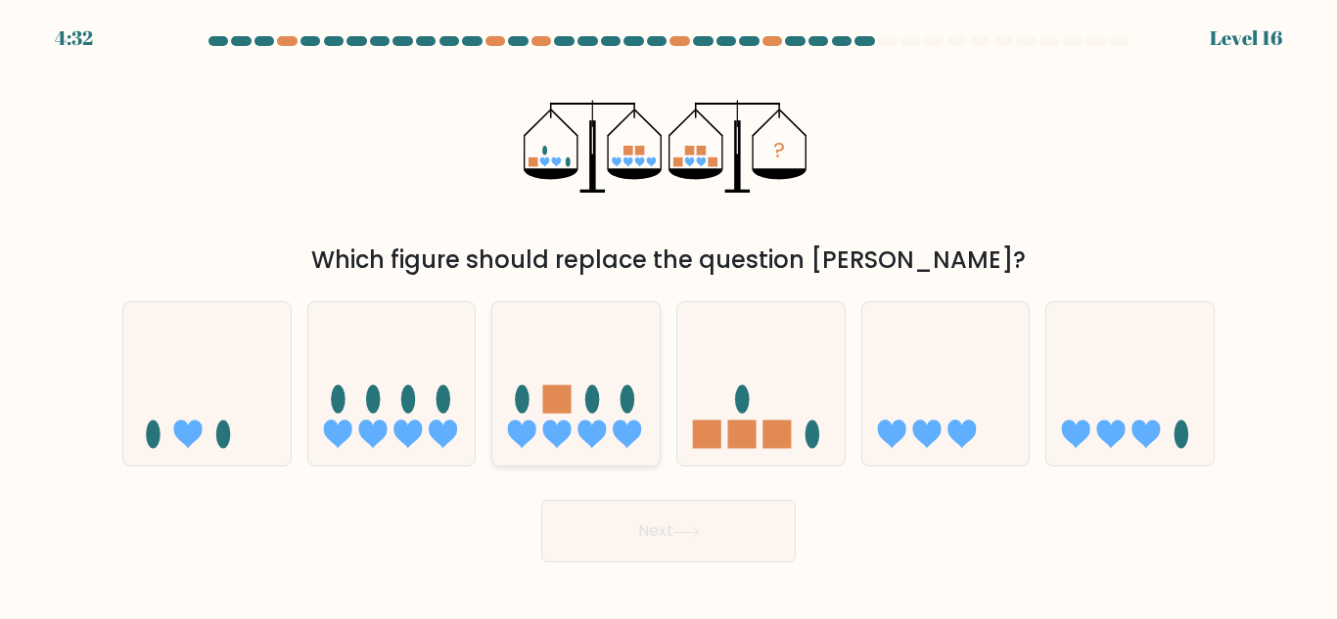
click at [613, 414] on icon at bounding box center [575, 384] width 167 height 138
click at [668, 315] on input "c." at bounding box center [668, 312] width 1 height 5
radio input "true"
click at [735, 545] on button "Next" at bounding box center [668, 531] width 254 height 63
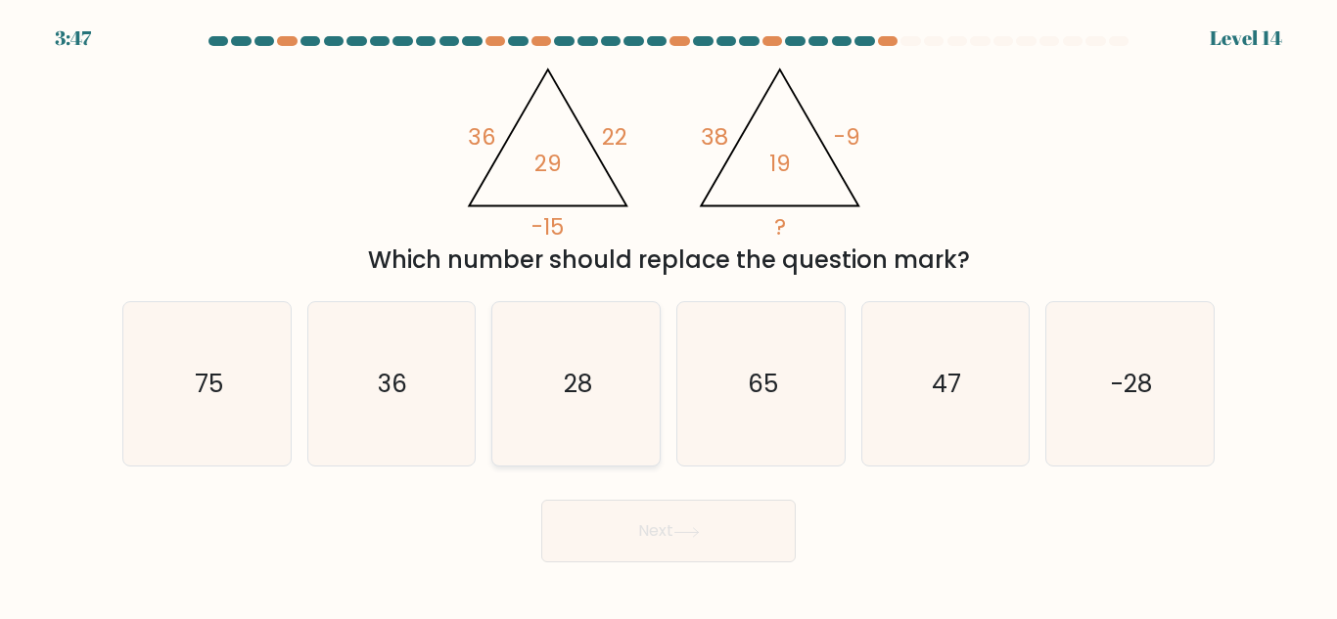
click at [539, 390] on icon "28" at bounding box center [575, 383] width 163 height 163
click at [668, 315] on input "c. 28" at bounding box center [668, 312] width 1 height 5
radio input "true"
click at [652, 541] on button "Next" at bounding box center [668, 531] width 254 height 63
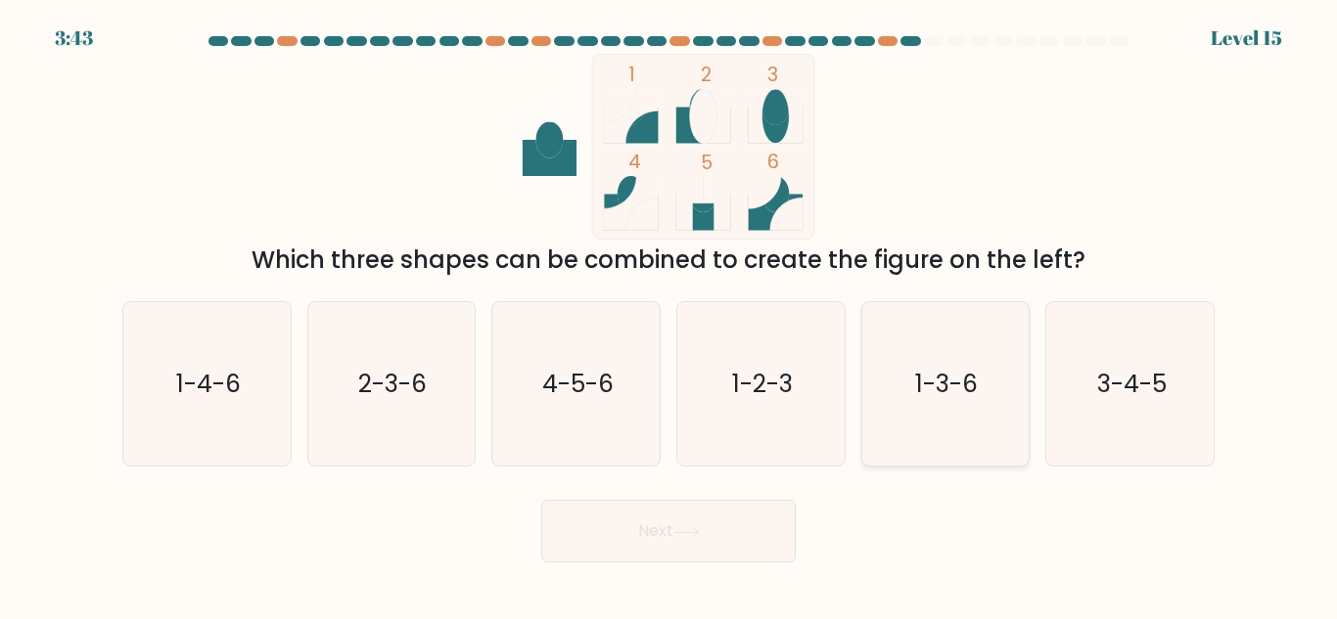
click at [954, 438] on icon "1-3-6" at bounding box center [944, 383] width 163 height 163
click at [669, 315] on input "e. 1-3-6" at bounding box center [668, 312] width 1 height 5
radio input "true"
click at [735, 543] on button "Next" at bounding box center [668, 531] width 254 height 63
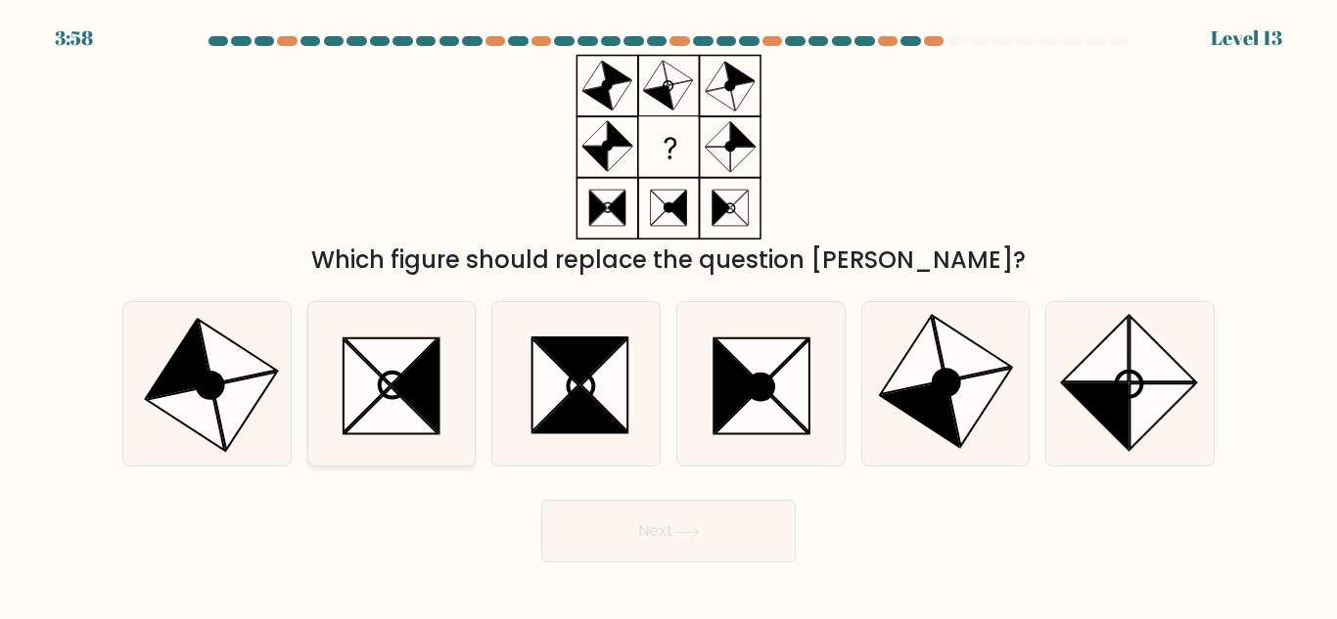
click at [423, 358] on icon at bounding box center [416, 386] width 47 height 93
click at [668, 315] on input "b." at bounding box center [668, 312] width 1 height 5
radio input "true"
click at [729, 536] on button "Next" at bounding box center [668, 531] width 254 height 63
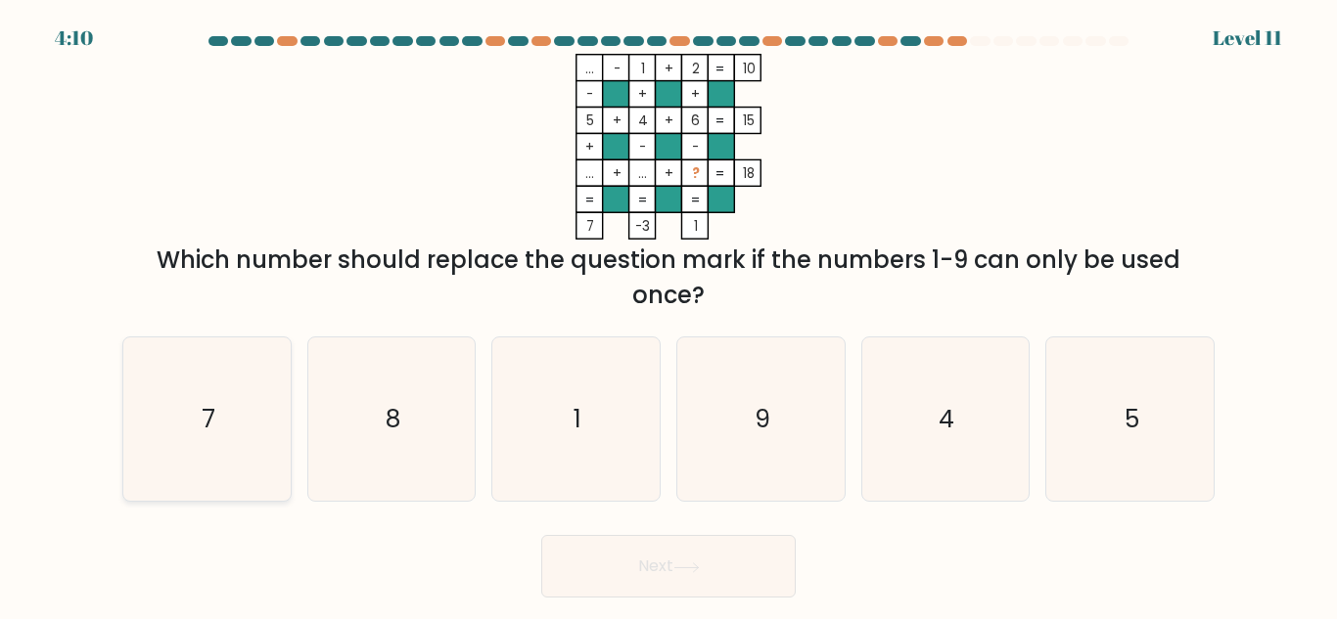
click at [203, 416] on text "7" at bounding box center [209, 419] width 14 height 34
click at [668, 315] on input "a. 7" at bounding box center [668, 312] width 1 height 5
radio input "true"
click at [666, 592] on button "Next" at bounding box center [668, 566] width 254 height 63
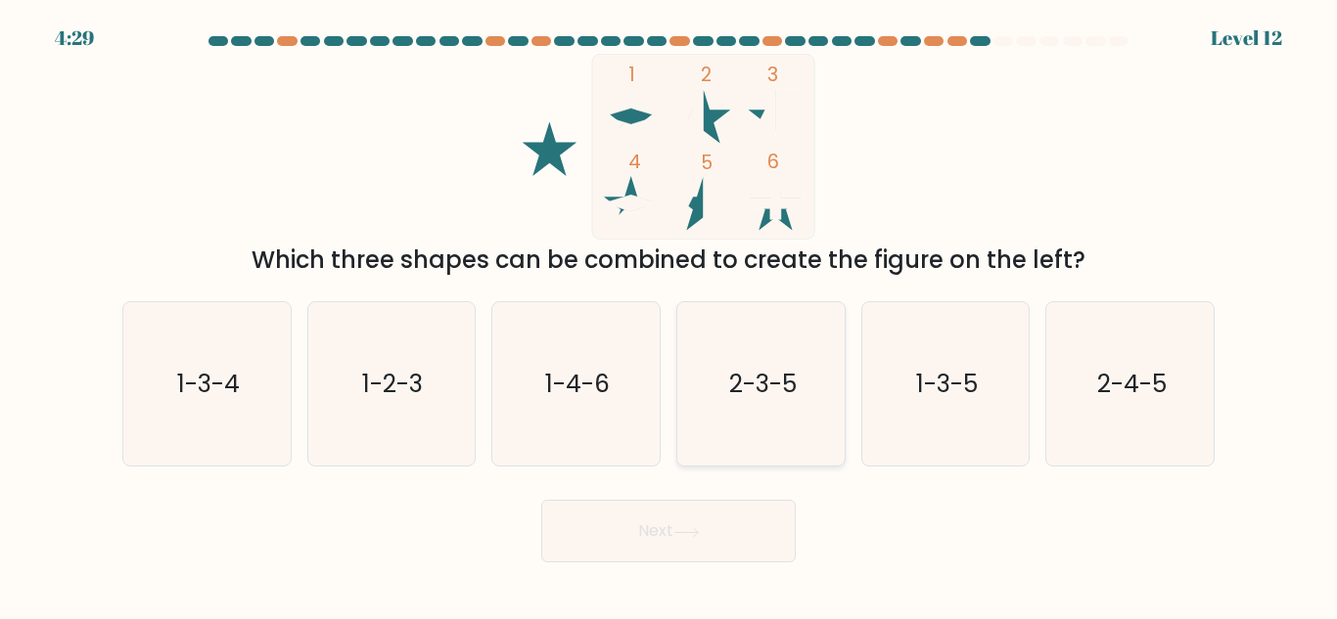
click at [757, 382] on text "2-3-5" at bounding box center [762, 384] width 68 height 34
click at [669, 315] on input "d. 2-3-5" at bounding box center [668, 312] width 1 height 5
radio input "true"
click at [673, 531] on button "Next" at bounding box center [668, 531] width 254 height 63
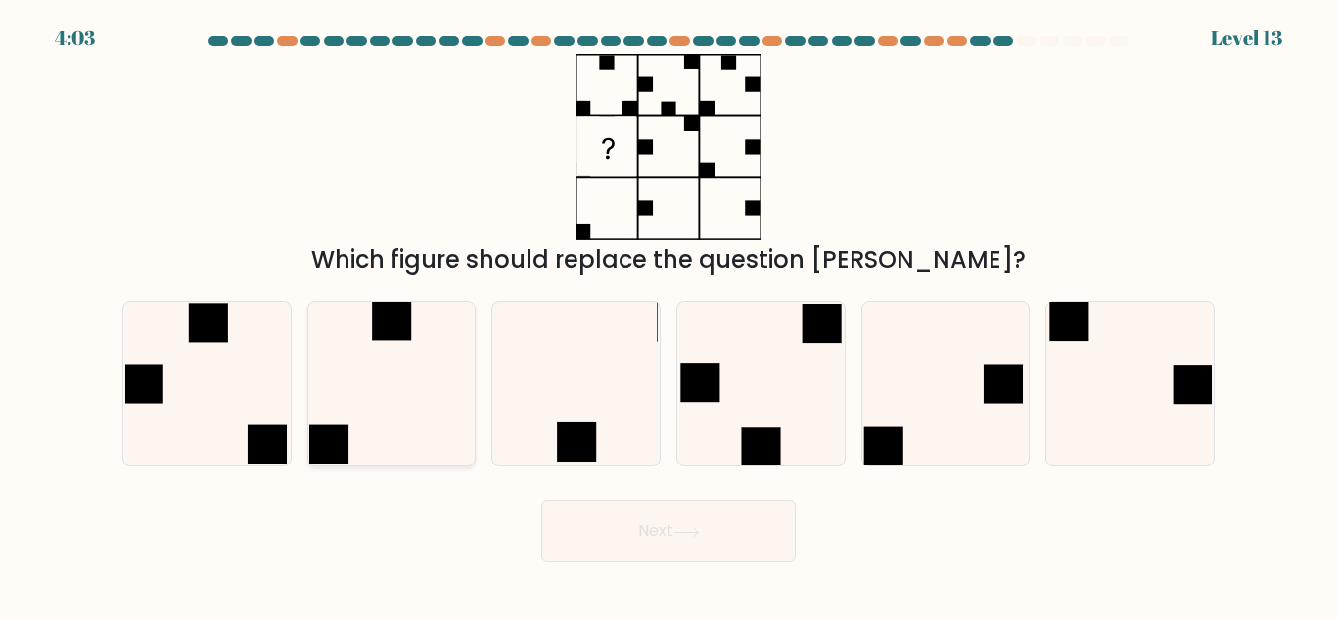
click at [432, 387] on icon at bounding box center [390, 383] width 163 height 163
click at [668, 315] on input "b." at bounding box center [668, 312] width 1 height 5
radio input "true"
click at [659, 527] on button "Next" at bounding box center [668, 531] width 254 height 63
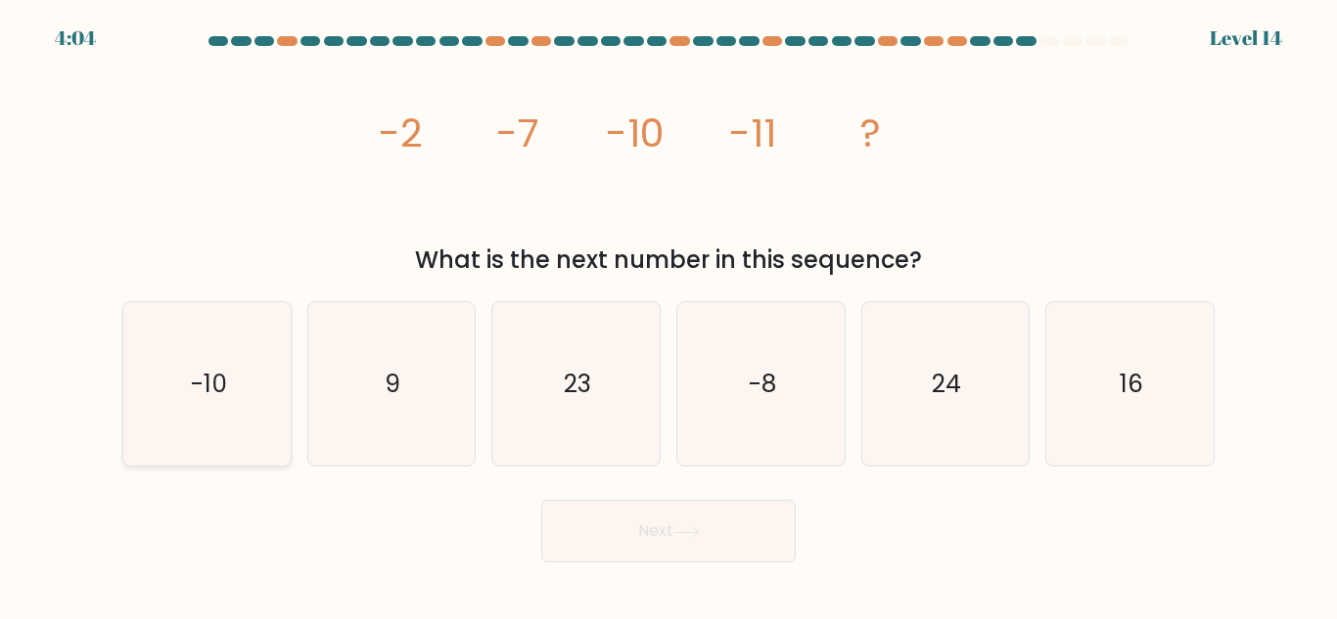
click at [210, 376] on text "-10" at bounding box center [208, 384] width 36 height 34
click at [668, 315] on input "a. -10" at bounding box center [668, 312] width 1 height 5
radio input "true"
click at [596, 548] on button "Next" at bounding box center [668, 531] width 254 height 63
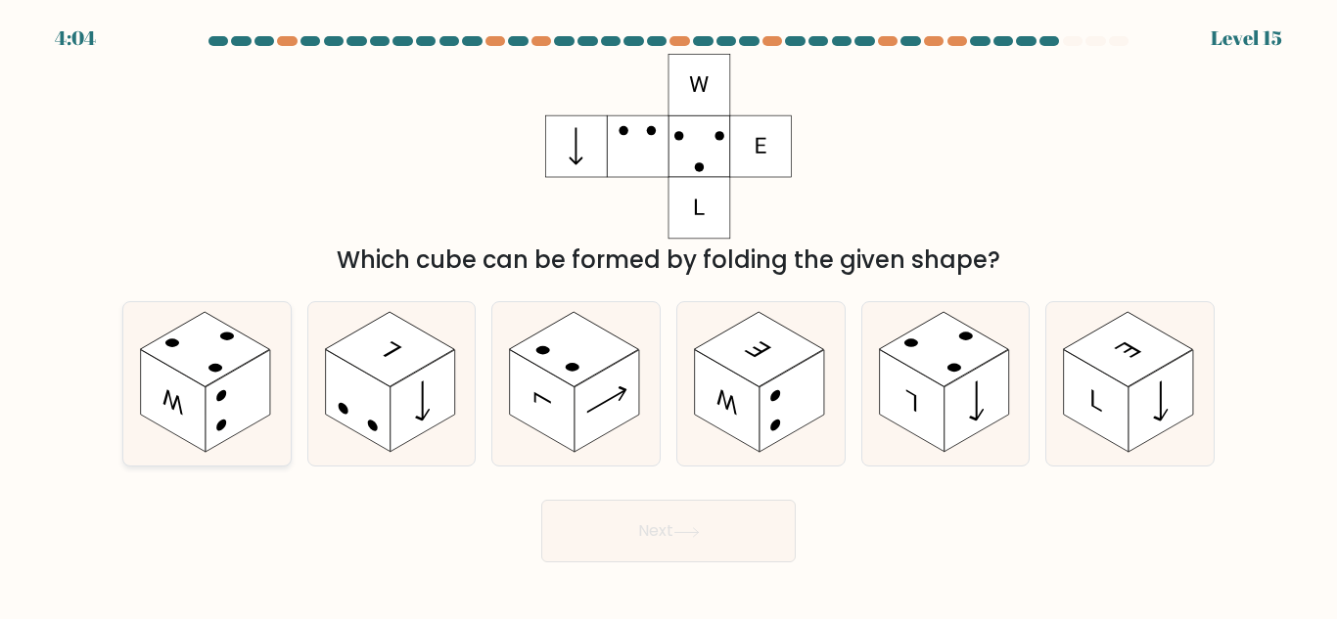
click at [181, 364] on rect at bounding box center [204, 349] width 129 height 74
click at [668, 315] on input "a." at bounding box center [668, 312] width 1 height 5
radio input "true"
click at [607, 548] on button "Next" at bounding box center [668, 531] width 254 height 63
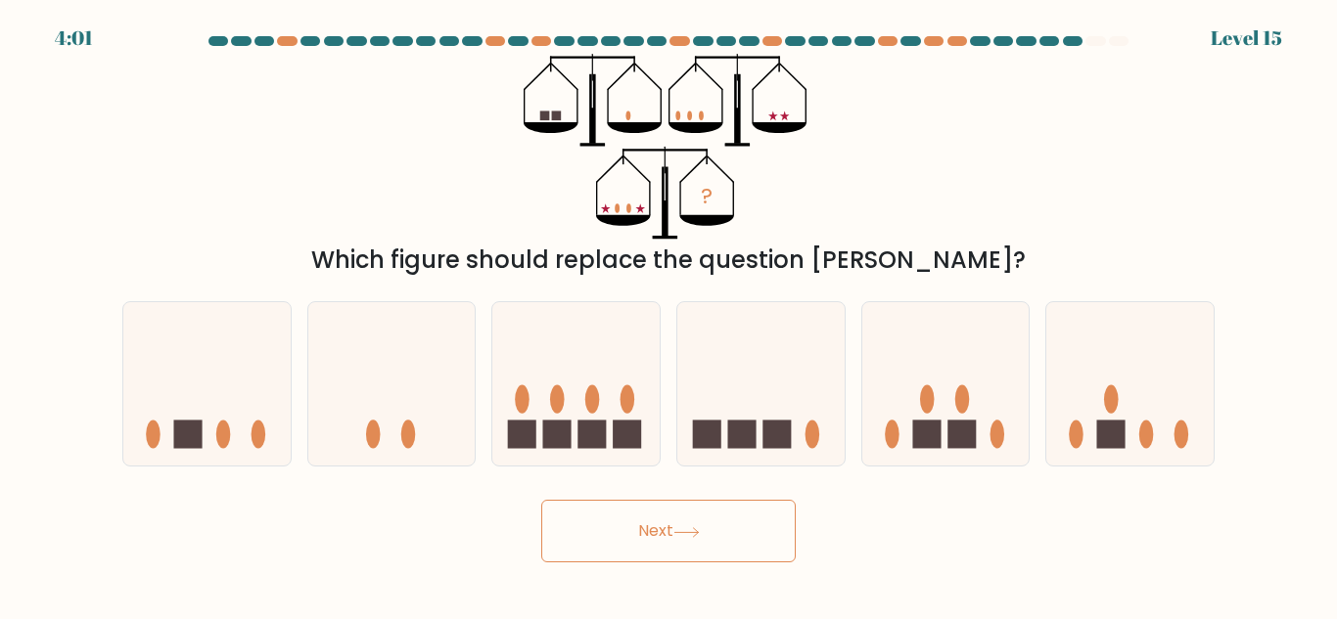
click at [653, 530] on button "Next" at bounding box center [668, 531] width 254 height 63
click at [944, 439] on icon at bounding box center [945, 384] width 167 height 138
click at [669, 315] on input "e." at bounding box center [668, 312] width 1 height 5
radio input "true"
click at [720, 528] on button "Next" at bounding box center [668, 531] width 254 height 63
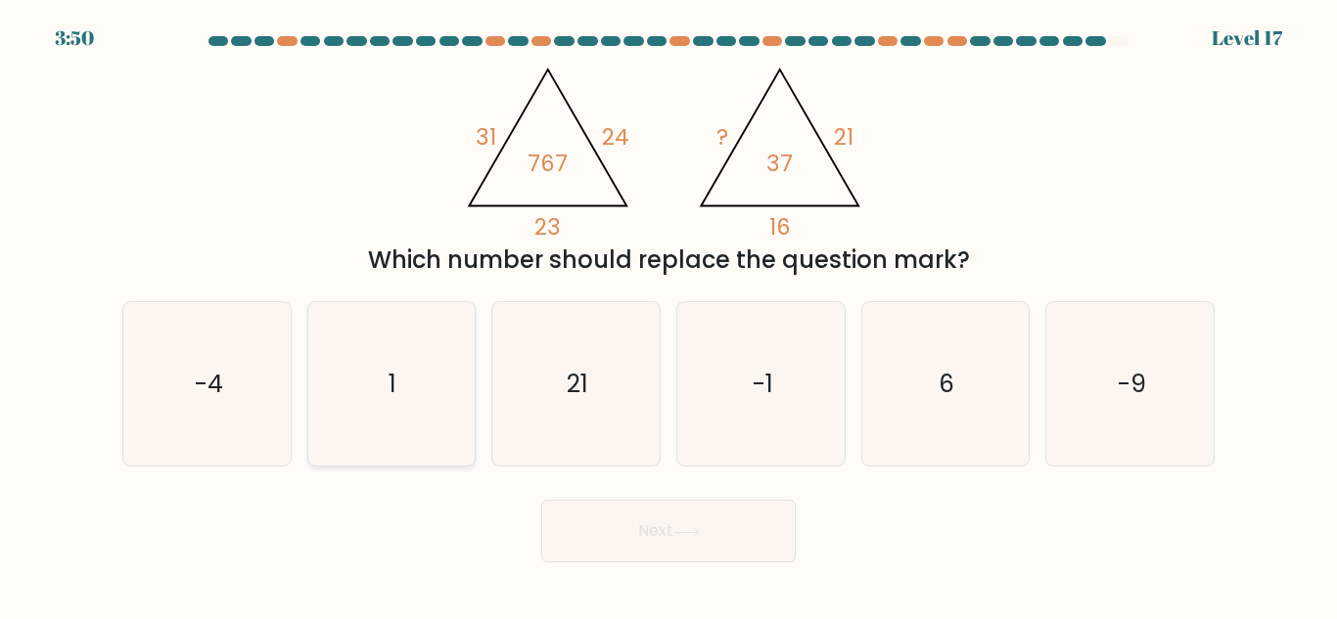
click at [377, 337] on icon "1" at bounding box center [390, 383] width 163 height 163
click at [668, 315] on input "b. 1" at bounding box center [668, 312] width 1 height 5
radio input "true"
click at [668, 527] on button "Next" at bounding box center [668, 531] width 254 height 63
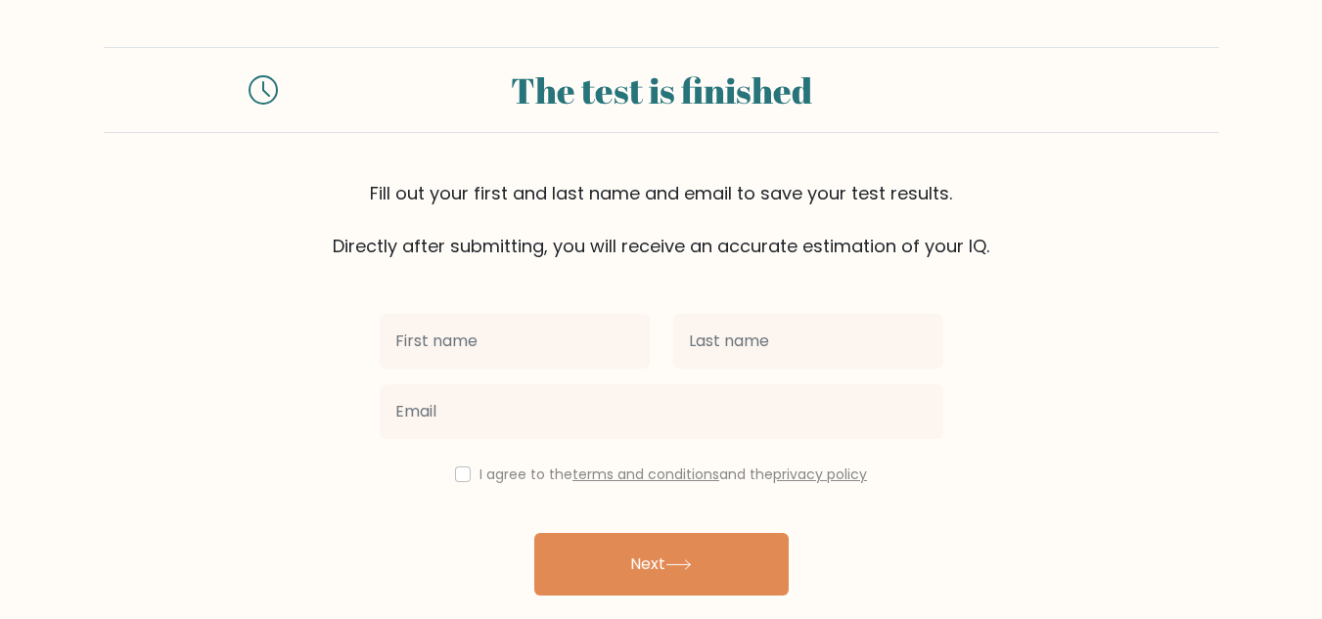
click at [547, 352] on input "text" at bounding box center [515, 341] width 270 height 55
type input "Miraflor"
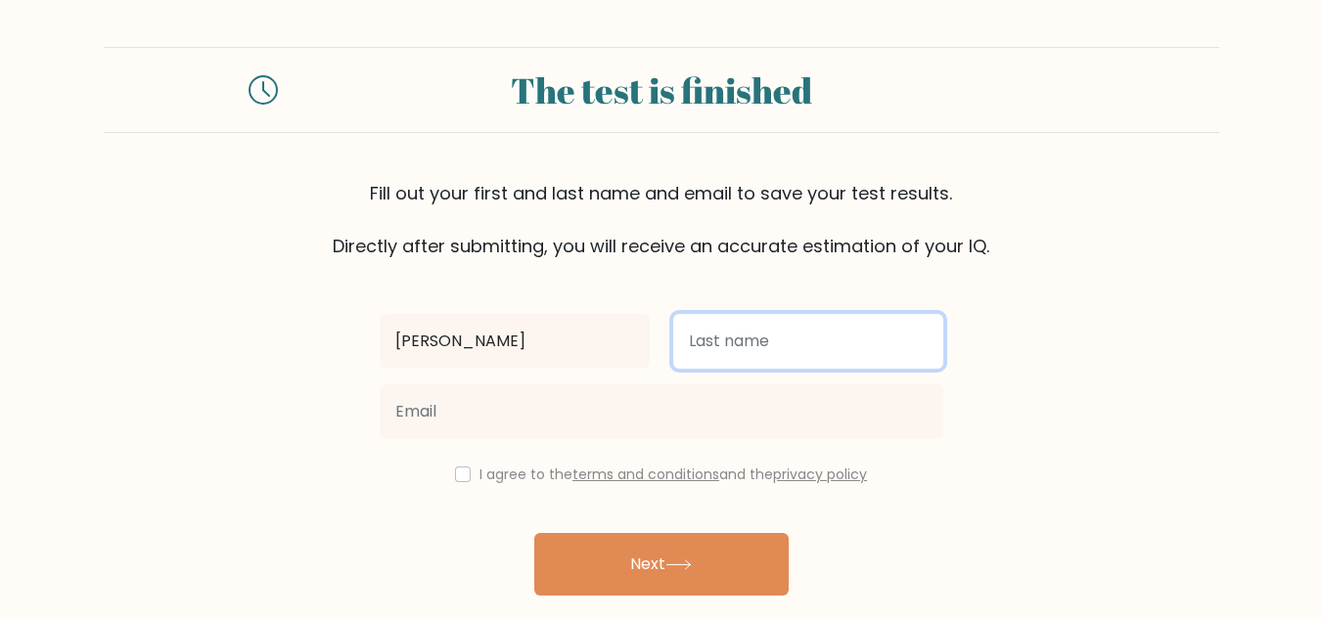
click at [867, 357] on input "text" at bounding box center [808, 341] width 270 height 55
type input "Bustamante"
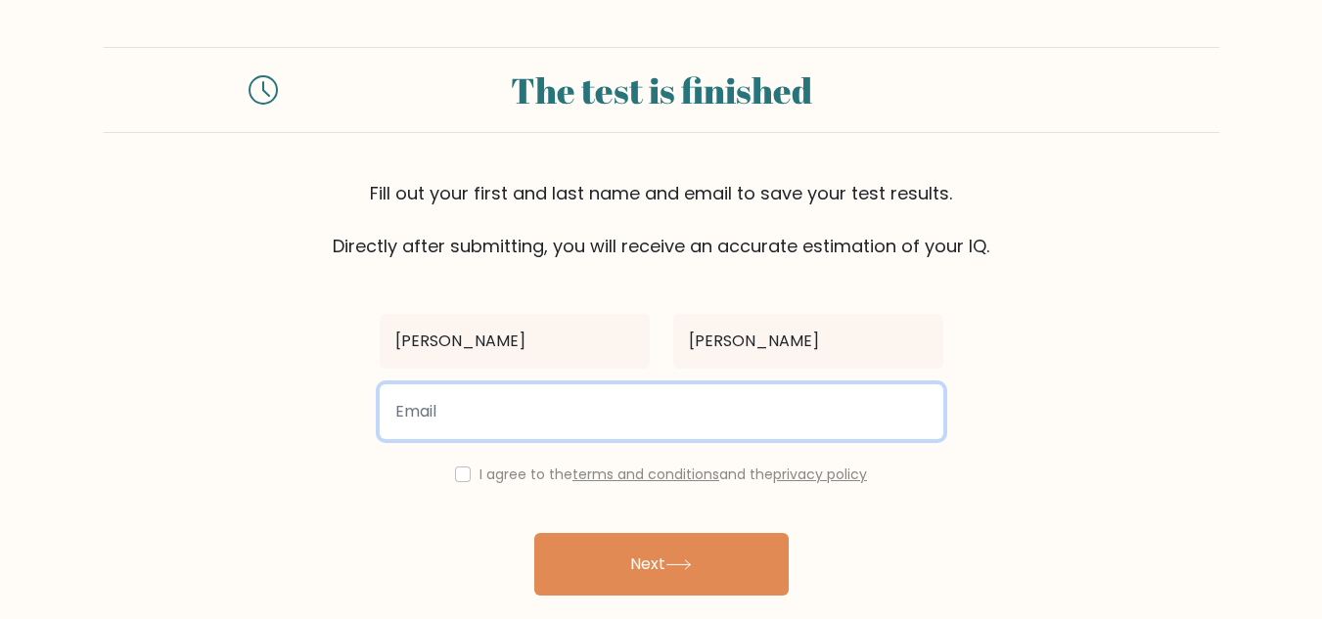
click at [739, 415] on input "email" at bounding box center [662, 412] width 564 height 55
type input "mirabustamante@gmail.com"
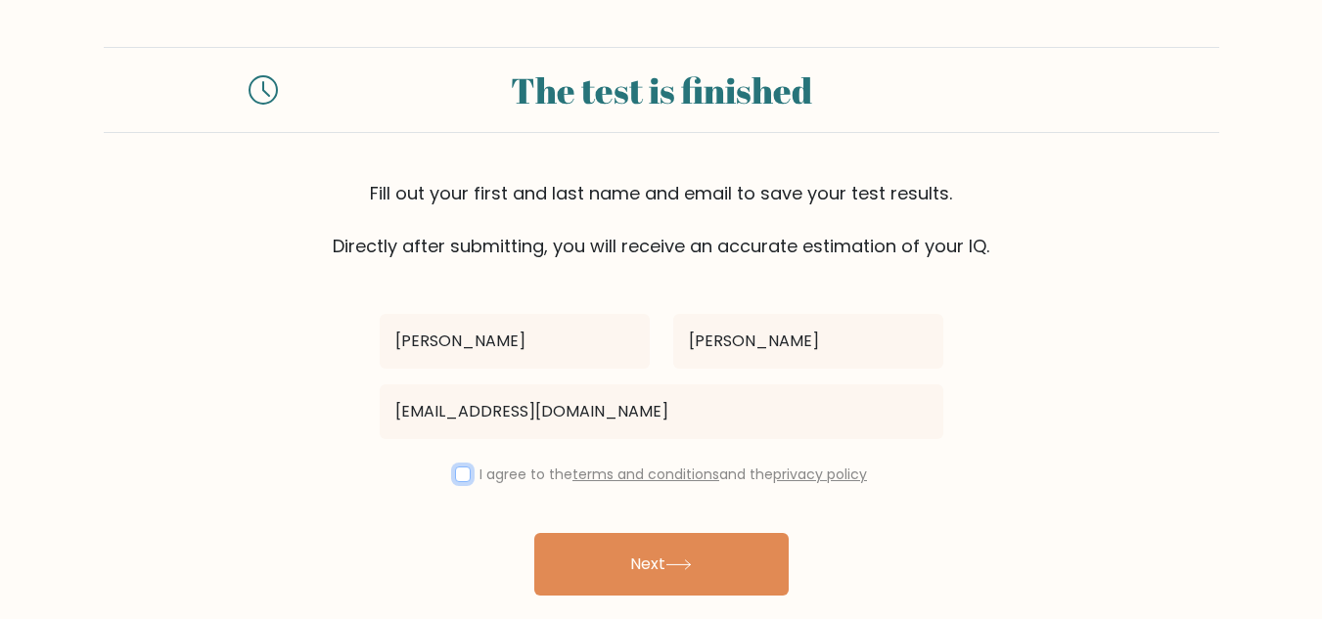
click at [455, 475] on input "checkbox" at bounding box center [463, 475] width 16 height 16
checkbox input "true"
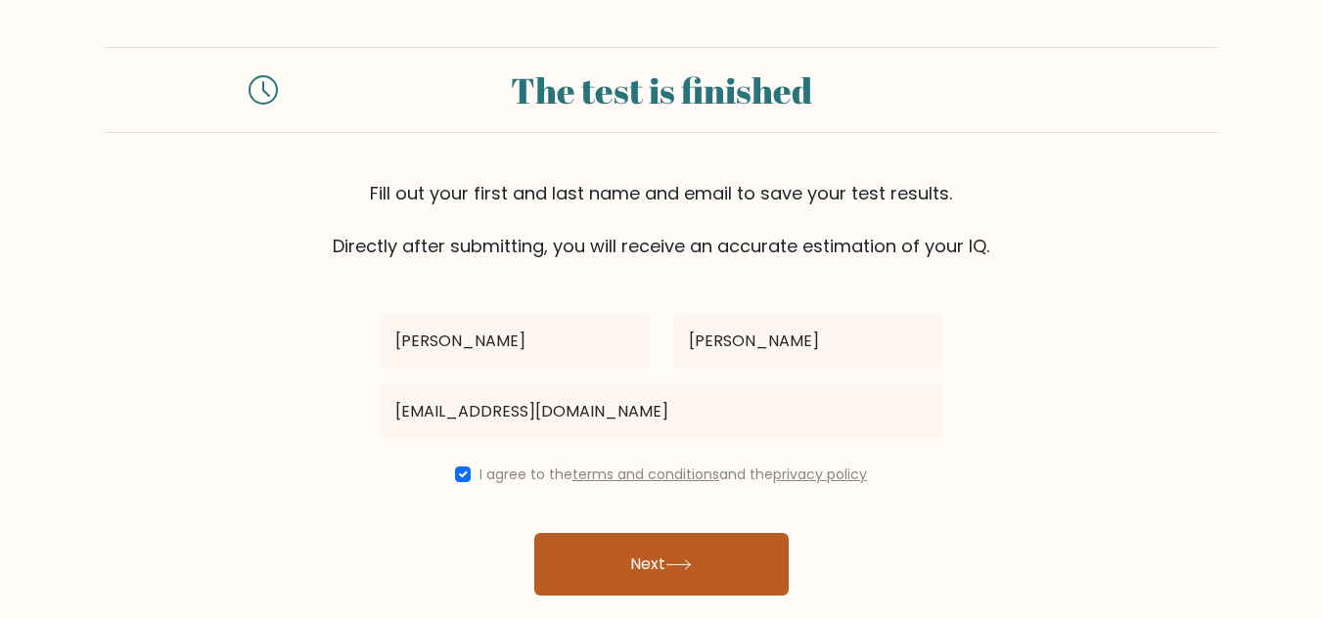
click at [675, 582] on button "Next" at bounding box center [661, 564] width 254 height 63
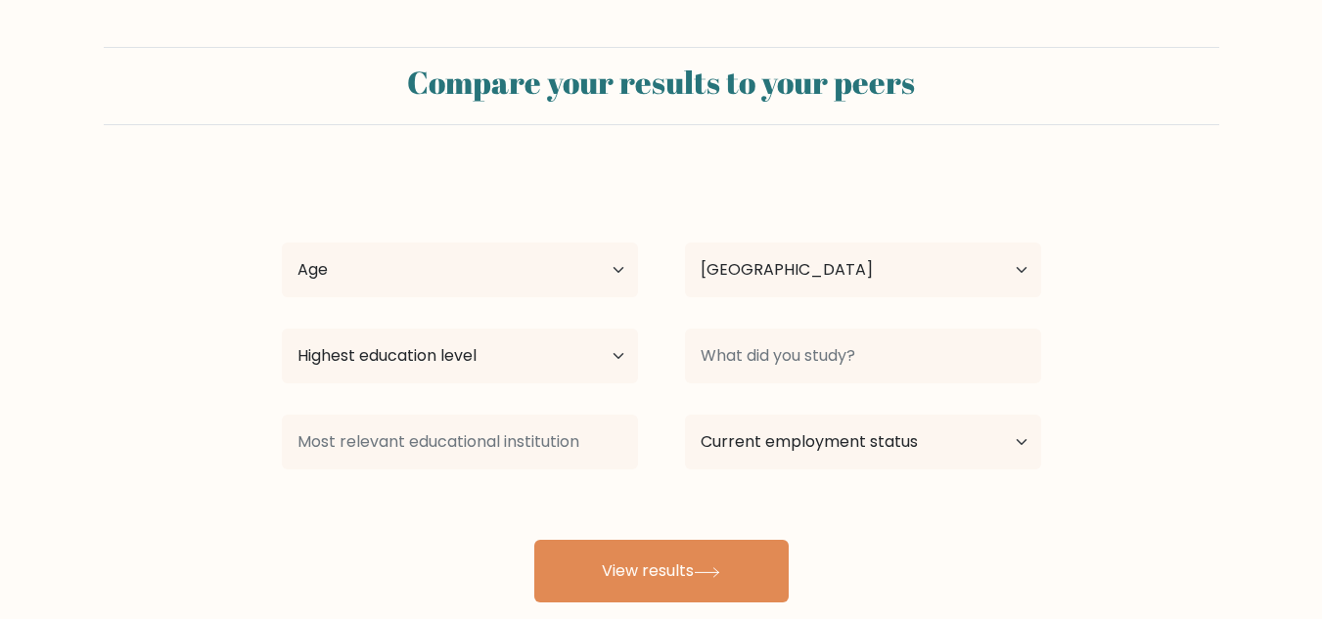
select select "PH"
click at [582, 269] on select "Age Under [DEMOGRAPHIC_DATA] [DEMOGRAPHIC_DATA] [DEMOGRAPHIC_DATA] [DEMOGRAPHIC…" at bounding box center [460, 270] width 356 height 55
select select "18_24"
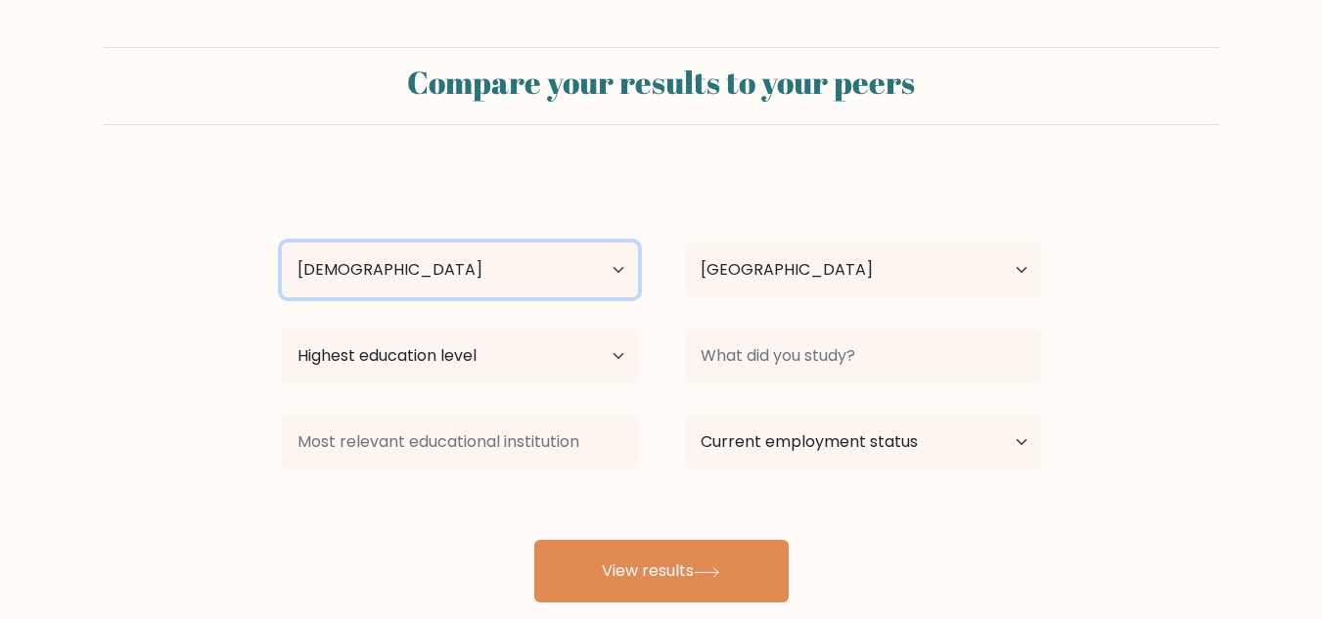
click at [282, 243] on select "Age Under [DEMOGRAPHIC_DATA] [DEMOGRAPHIC_DATA] [DEMOGRAPHIC_DATA] [DEMOGRAPHIC…" at bounding box center [460, 270] width 356 height 55
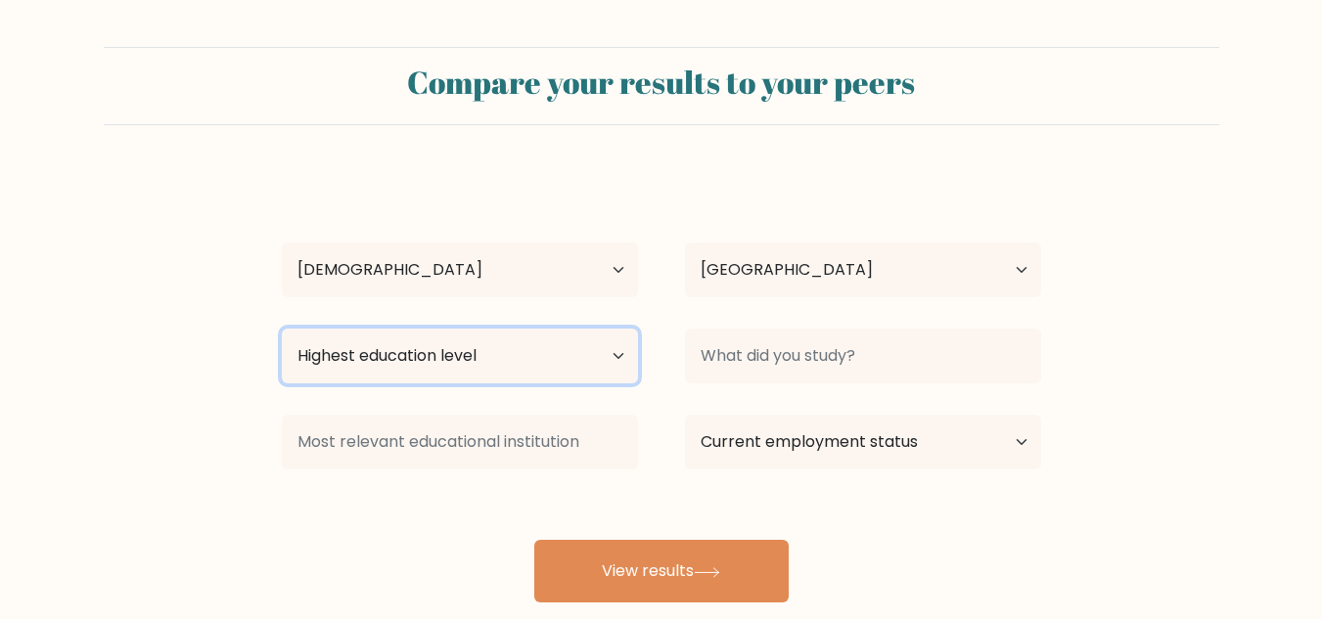
click at [542, 361] on select "Highest education level No schooling Primary Lower Secondary Upper Secondary Oc…" at bounding box center [460, 356] width 356 height 55
select select "bachelors_degree"
click at [282, 329] on select "Highest education level No schooling Primary Lower Secondary Upper Secondary Oc…" at bounding box center [460, 356] width 356 height 55
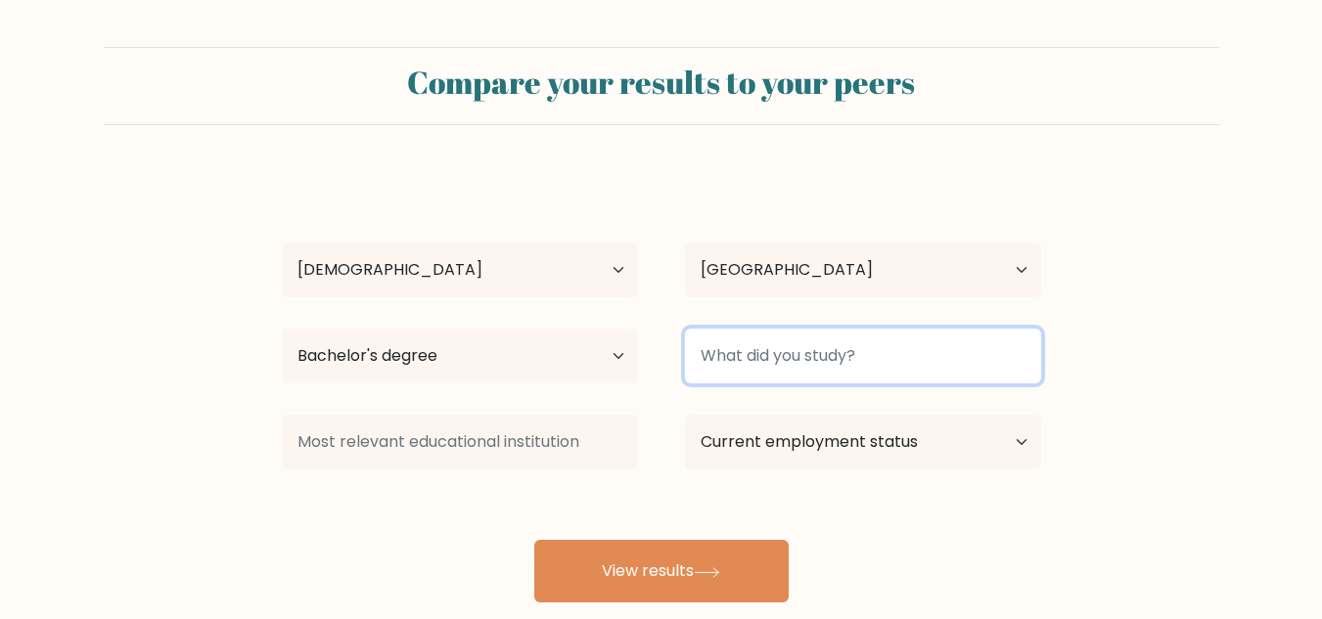
click at [813, 357] on input at bounding box center [863, 356] width 356 height 55
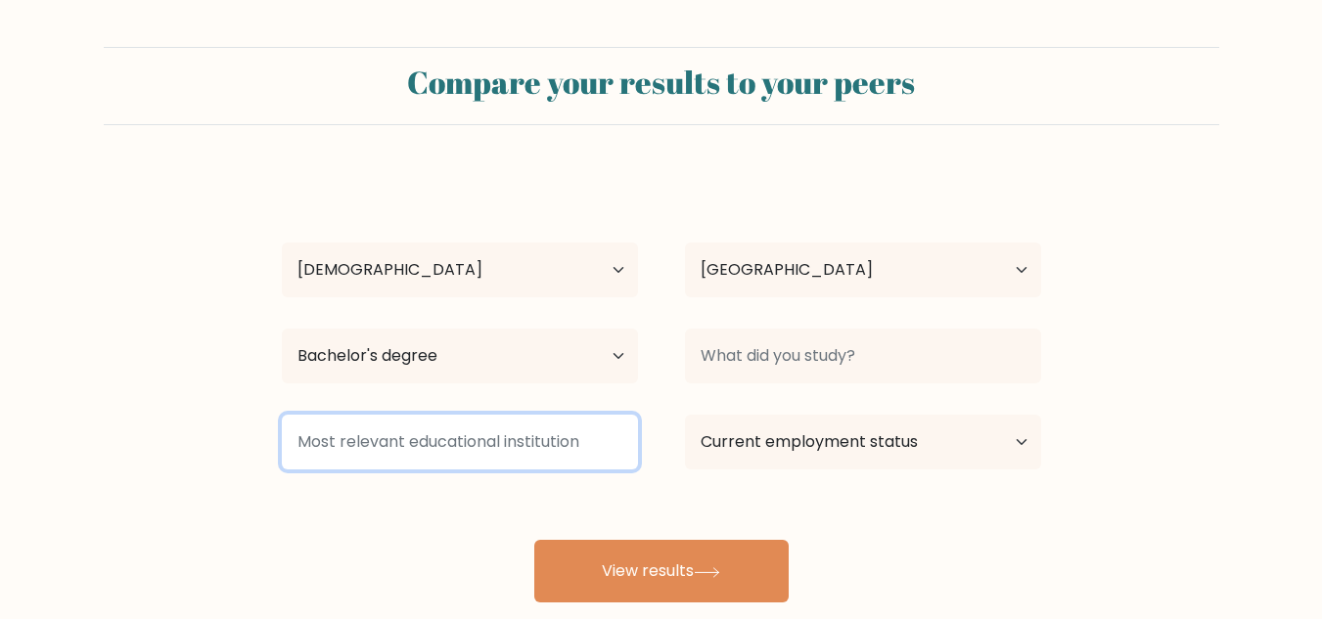
click at [601, 435] on input at bounding box center [460, 442] width 356 height 55
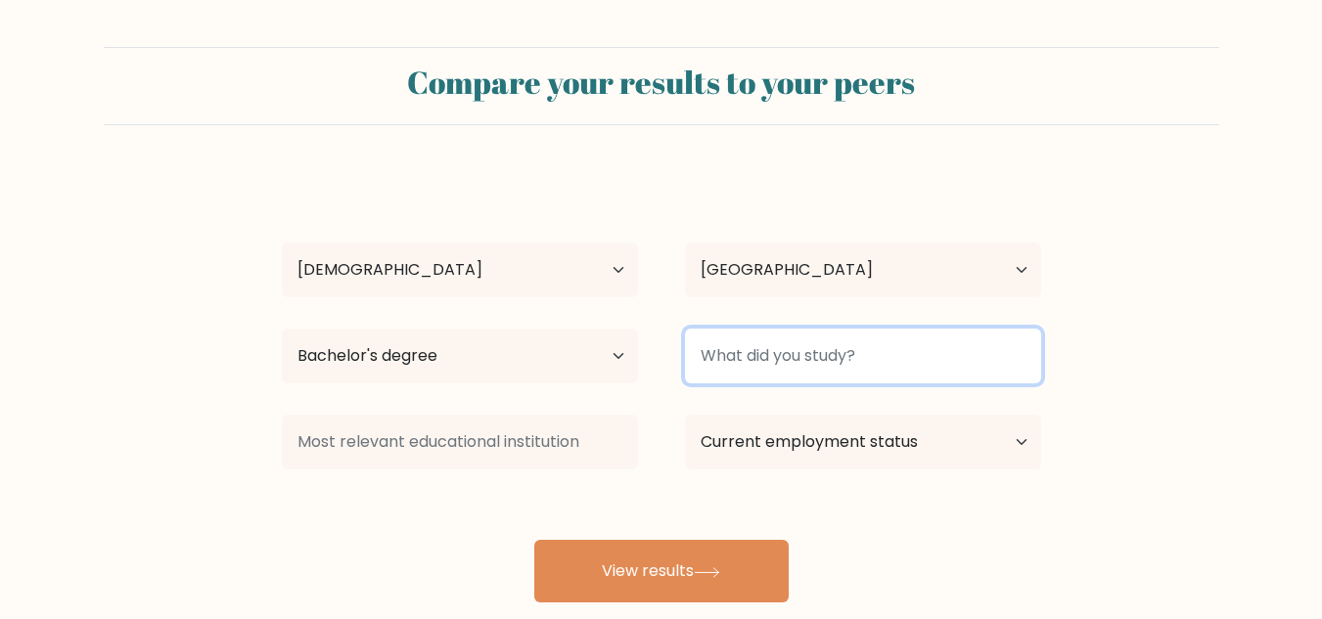
click at [807, 360] on input at bounding box center [863, 356] width 356 height 55
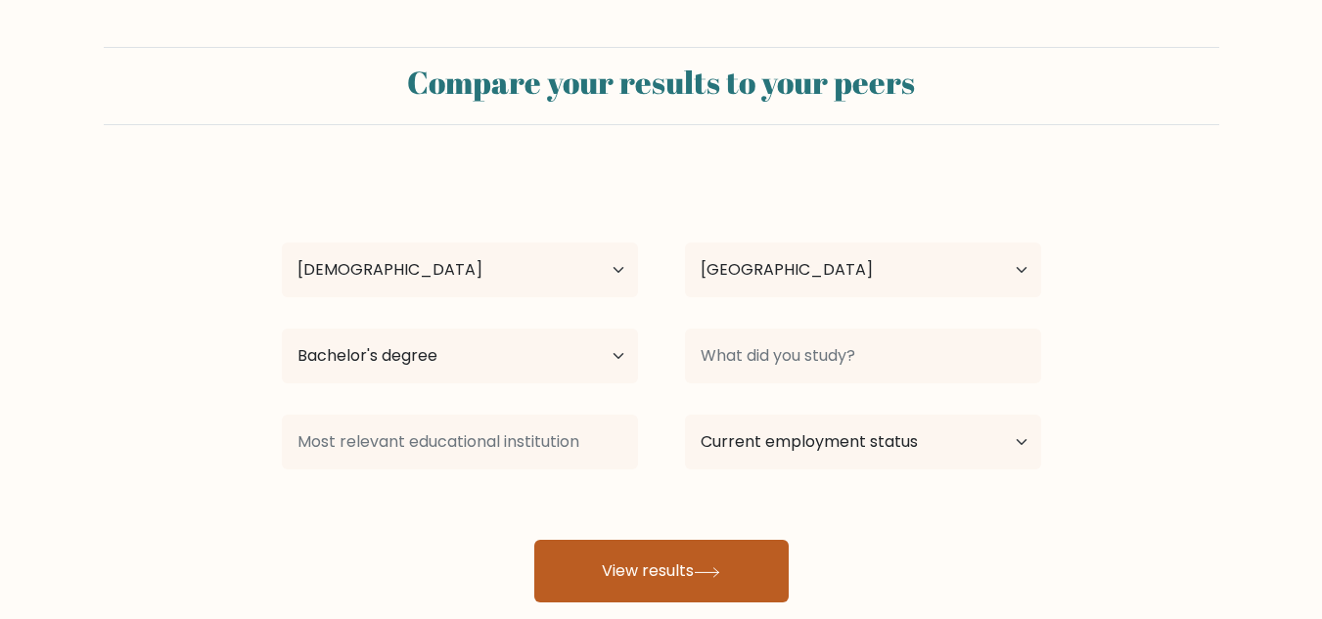
click at [736, 559] on button "View results" at bounding box center [661, 571] width 254 height 63
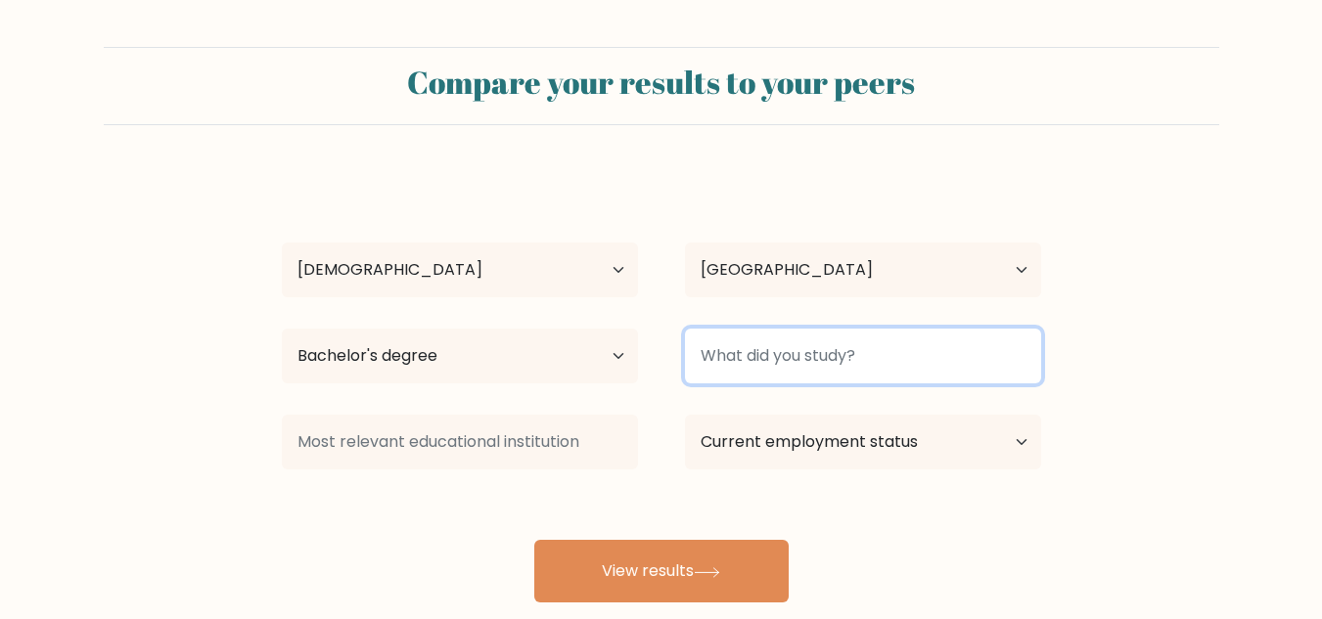
click at [746, 360] on input at bounding box center [863, 356] width 356 height 55
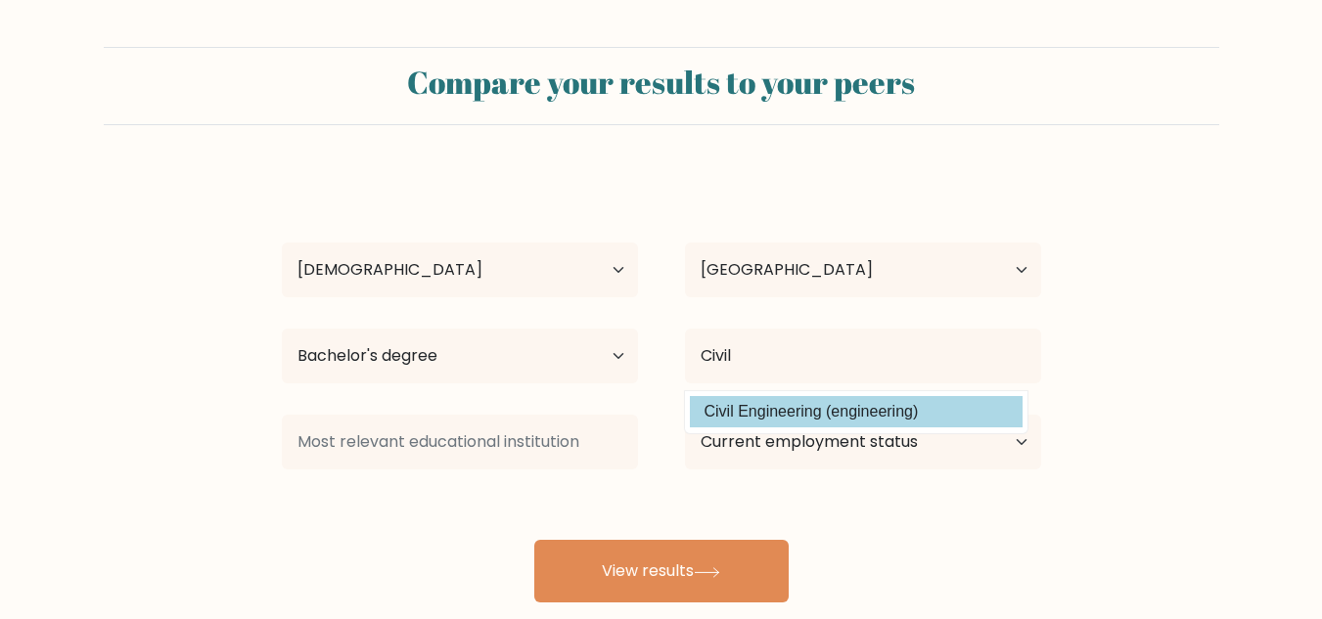
click at [803, 413] on option "Civil Engineering (engineering)" at bounding box center [856, 411] width 333 height 31
type input "Civil Engineering"
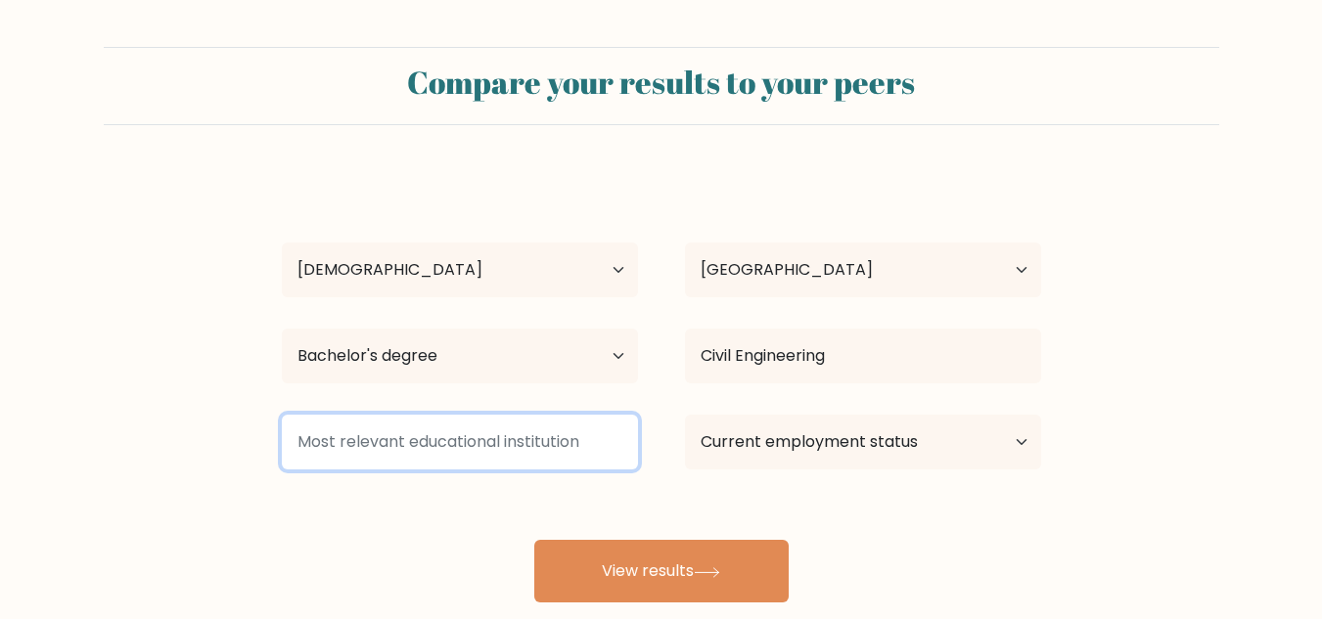
click at [410, 441] on input at bounding box center [460, 442] width 356 height 55
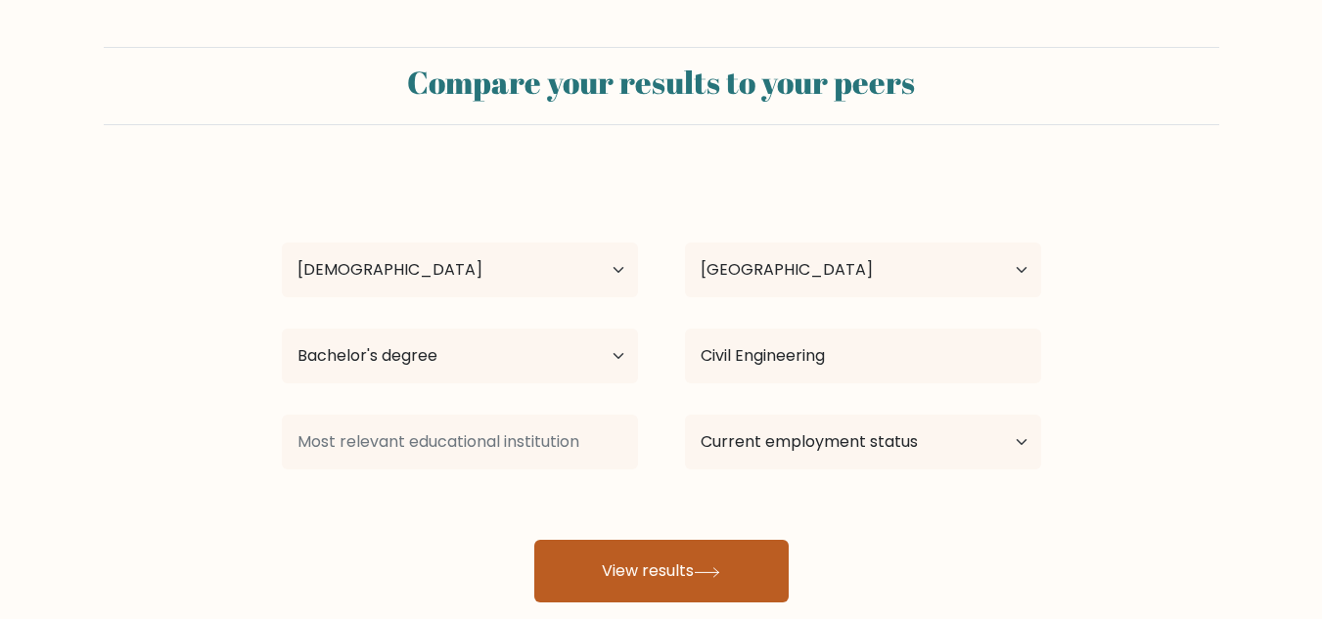
click at [702, 554] on button "View results" at bounding box center [661, 571] width 254 height 63
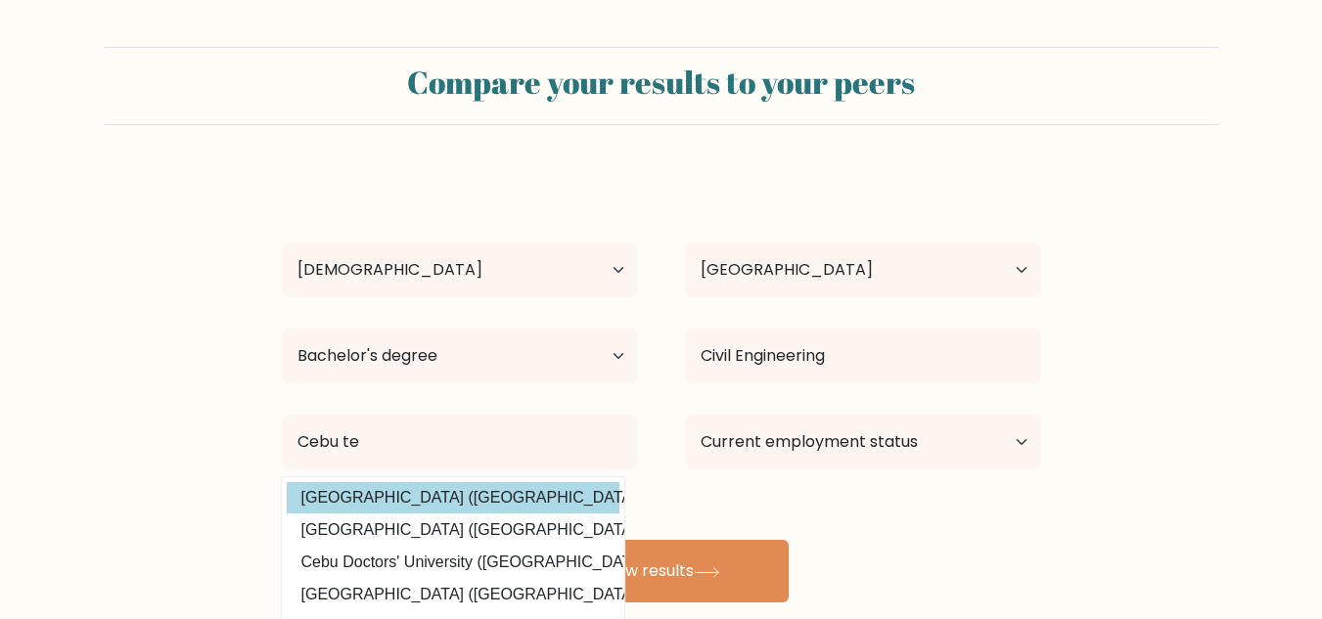
click at [505, 492] on option "Cebu Technological University (Philippines)" at bounding box center [453, 497] width 333 height 31
type input "Cebu Technological University"
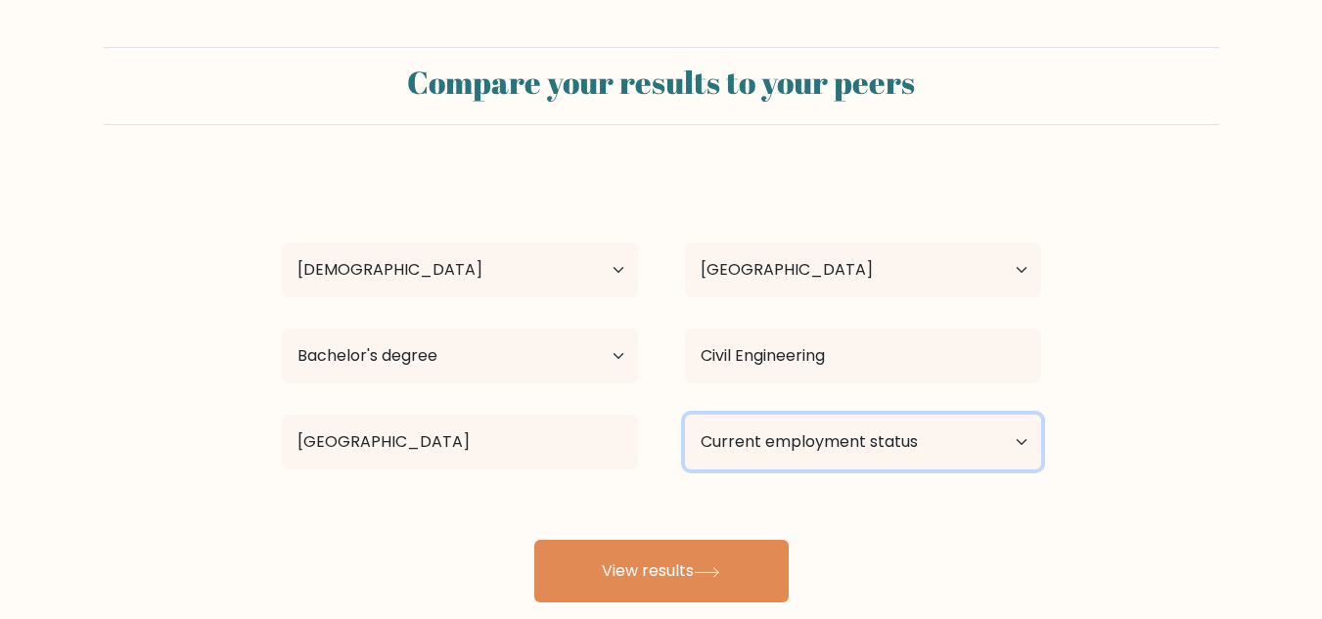
click at [849, 449] on select "Current employment status Employed Student Retired Other / prefer not to answer" at bounding box center [863, 442] width 356 height 55
select select "other"
click at [685, 415] on select "Current employment status Employed Student Retired Other / prefer not to answer" at bounding box center [863, 442] width 356 height 55
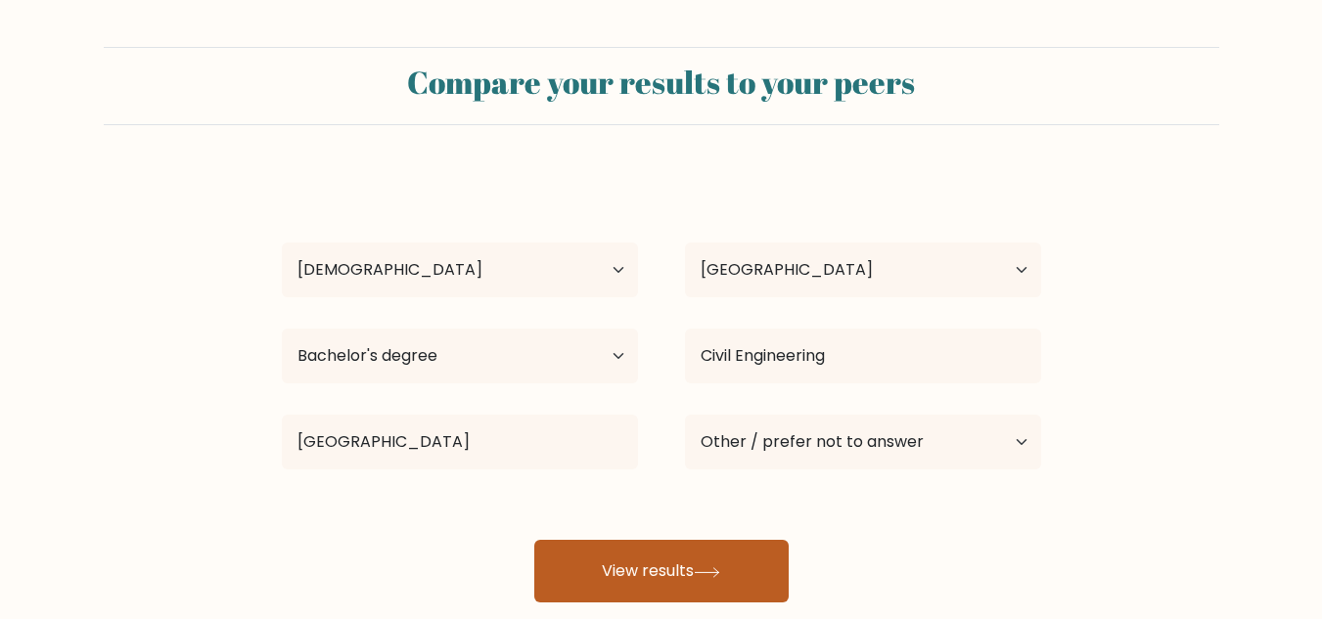
click at [750, 584] on button "View results" at bounding box center [661, 571] width 254 height 63
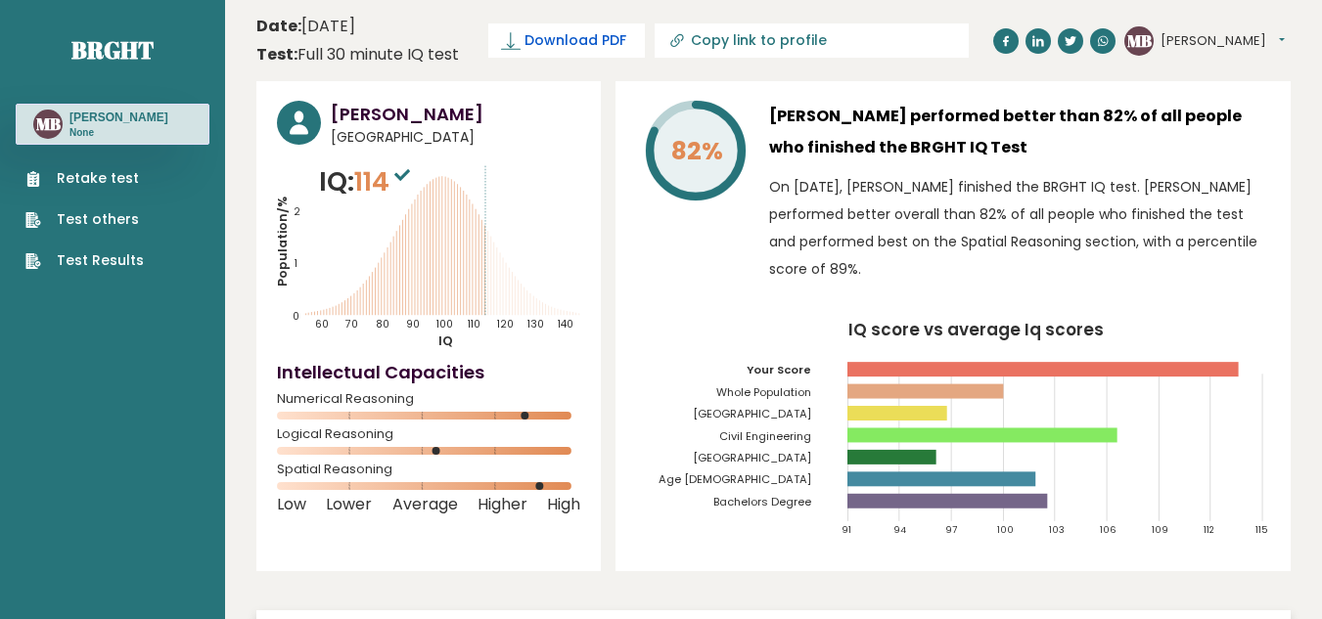
click at [549, 49] on span "Download PDF" at bounding box center [576, 40] width 102 height 21
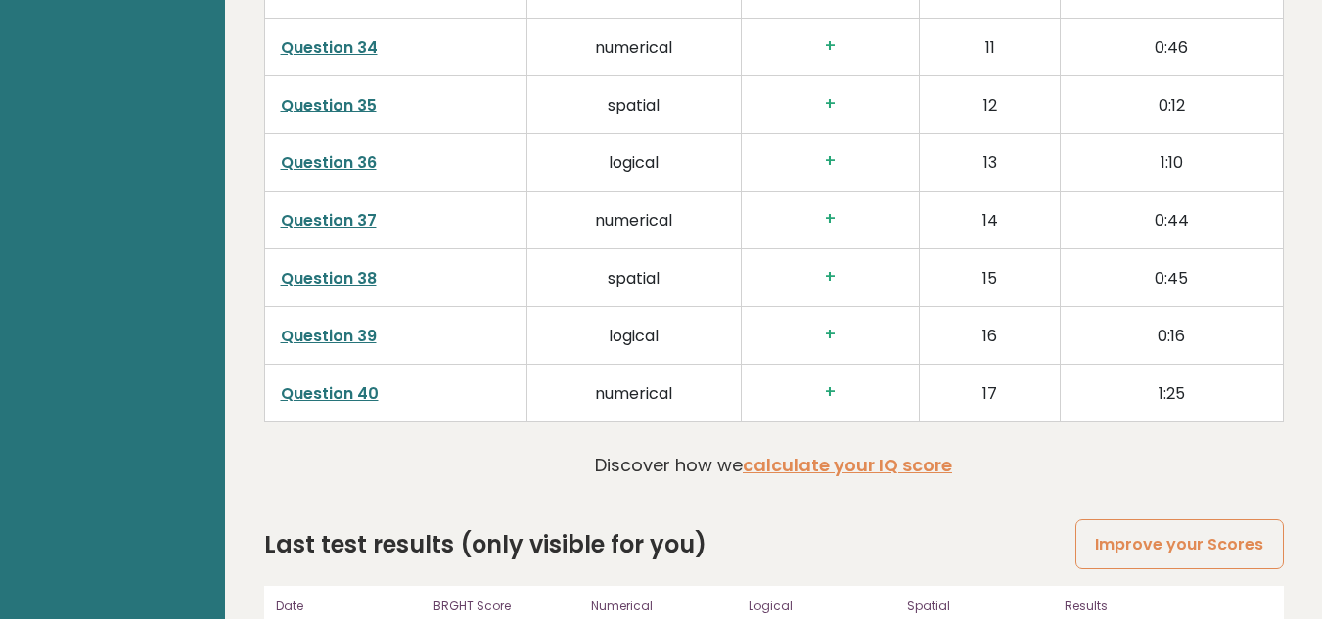
scroll to position [5164, 0]
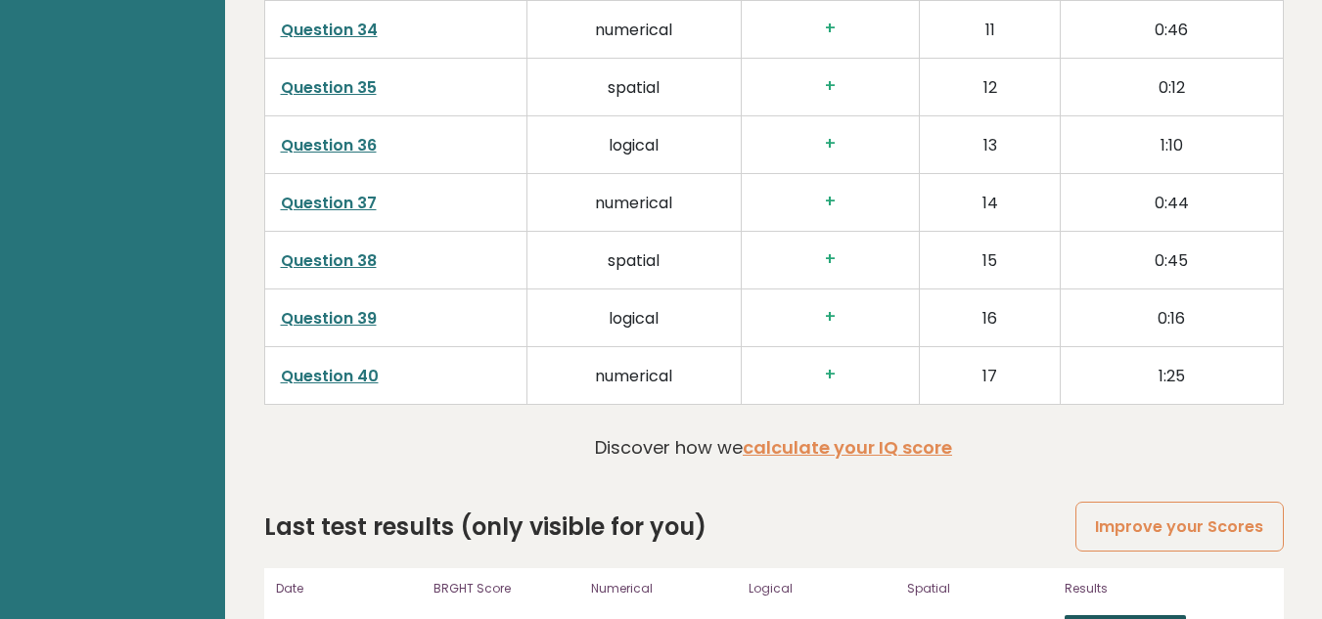
click at [1109, 616] on link "View results" at bounding box center [1125, 628] width 121 height 25
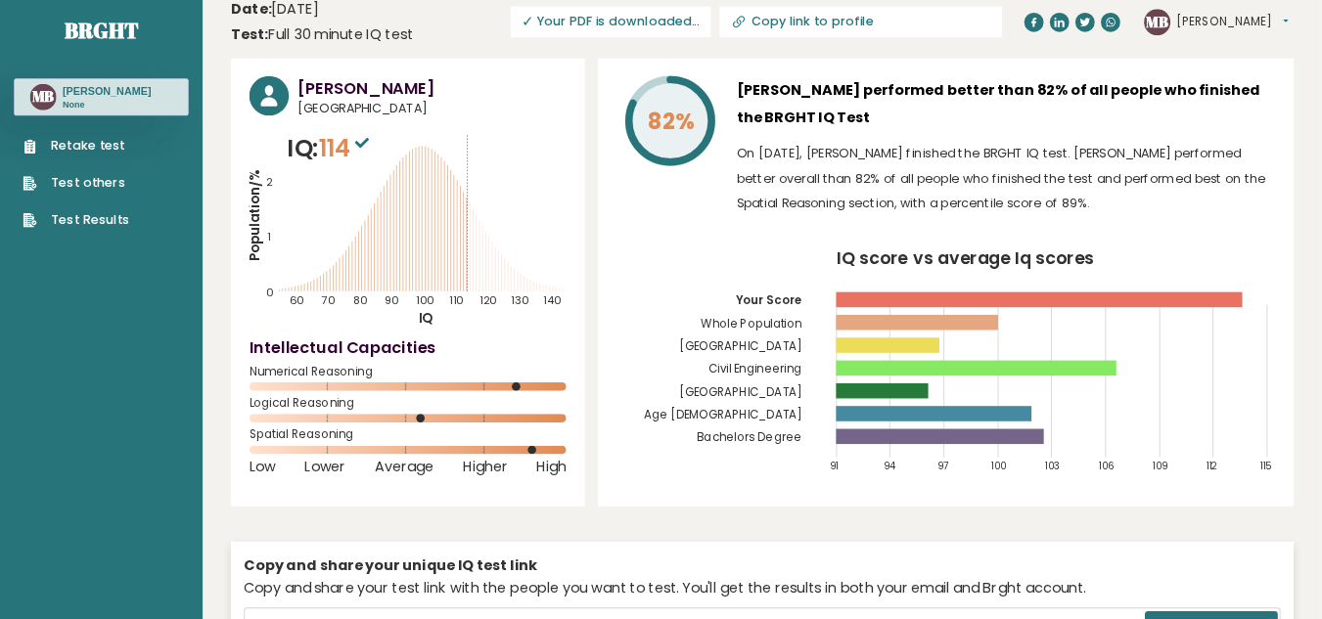
scroll to position [0, 0]
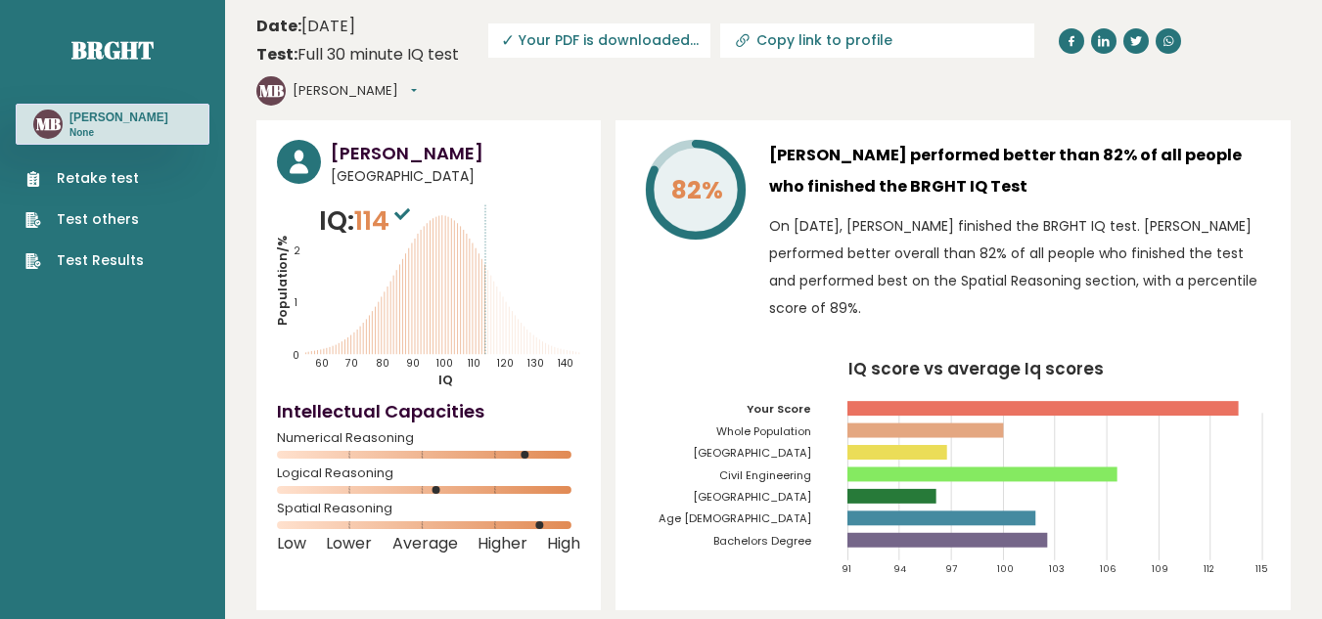
click at [692, 361] on icon "IQ score vs average Iq scores 91 94 97 100 103 106 109 112 115 Your Score Whole…" at bounding box center [953, 476] width 634 height 230
click at [710, 388] on icon "IQ score vs average Iq scores 91 94 97 100 103 106 109 112 115 Your Score Whole…" at bounding box center [953, 476] width 634 height 230
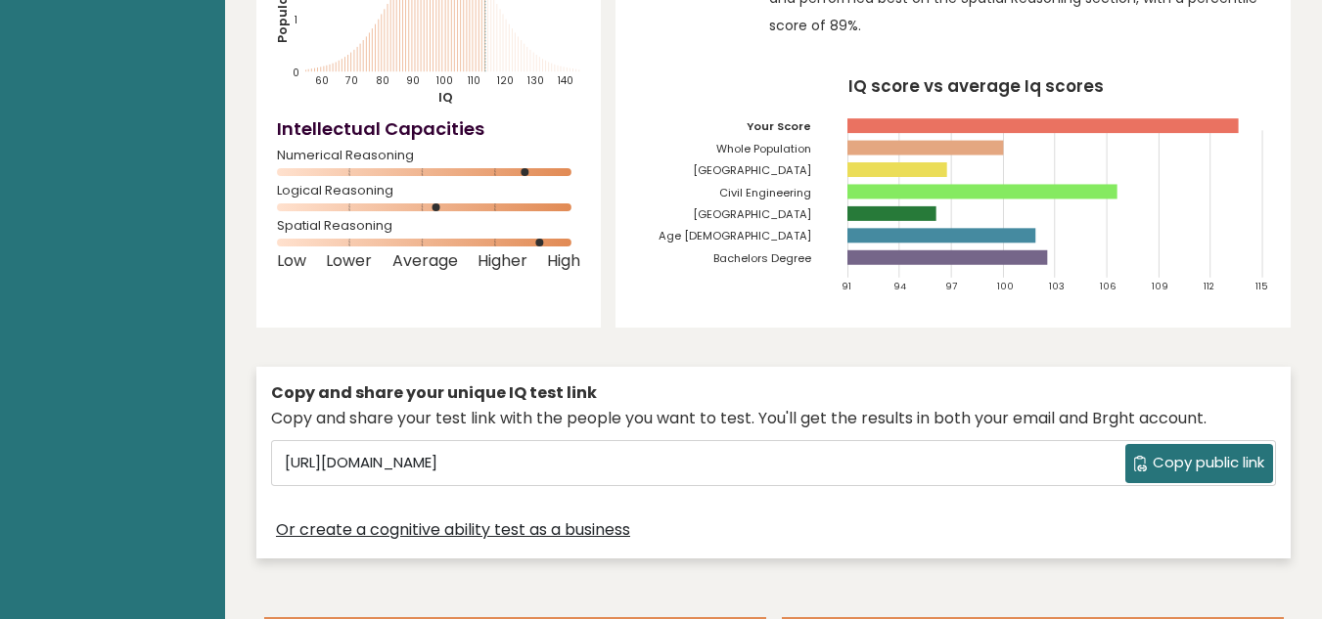
scroll to position [326, 0]
